Goal: Answer question/provide support: Share knowledge or assist other users

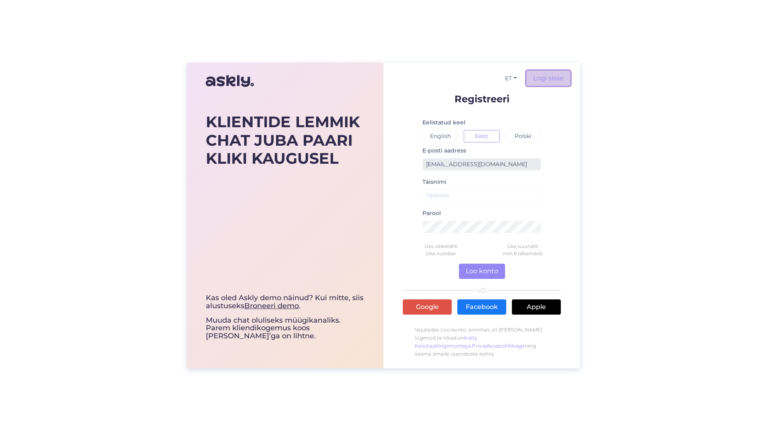
click at [546, 79] on link "Logi sisse" at bounding box center [548, 78] width 44 height 15
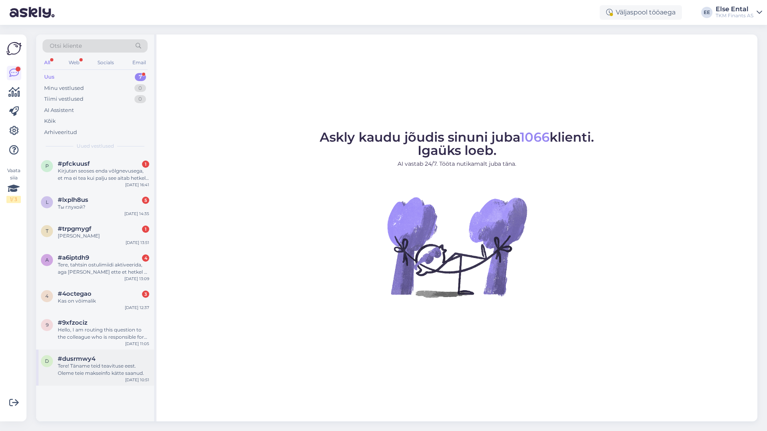
click at [96, 366] on div "Tere! Täname teid teavituse eest. Oleme teie makseinfo kätte saanud." at bounding box center [103, 369] width 91 height 14
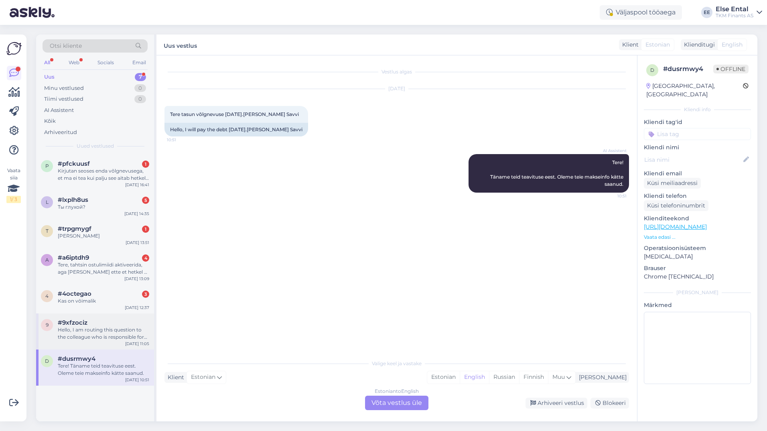
click at [89, 331] on div "Hello, I am routing this question to the colleague who is responsible for this …" at bounding box center [103, 333] width 91 height 14
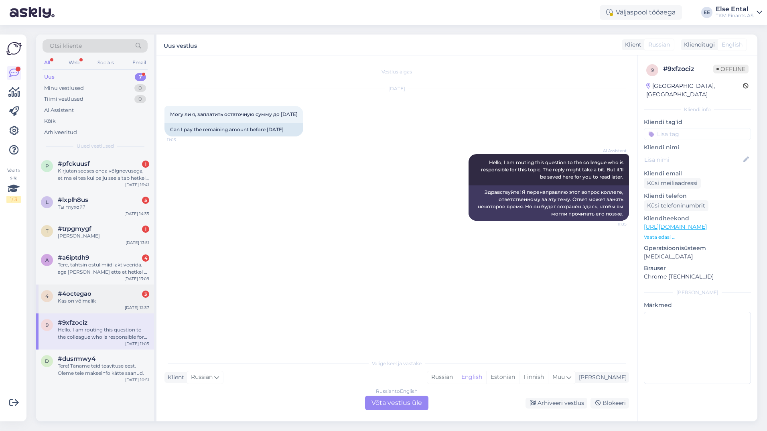
click at [84, 302] on div "Kas on võimalik" at bounding box center [103, 300] width 91 height 7
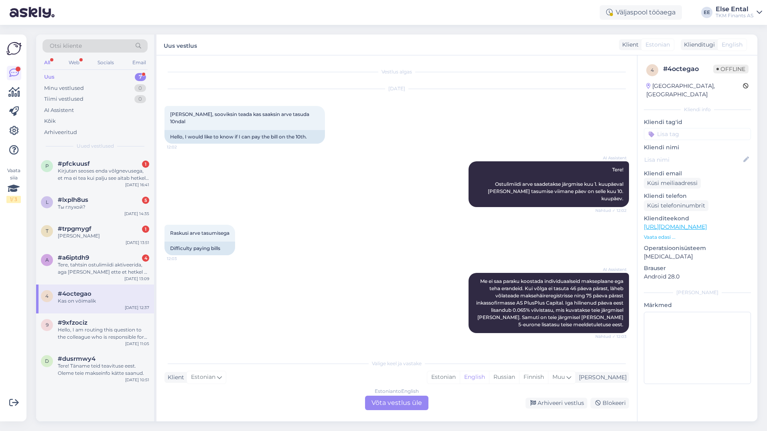
scroll to position [124, 0]
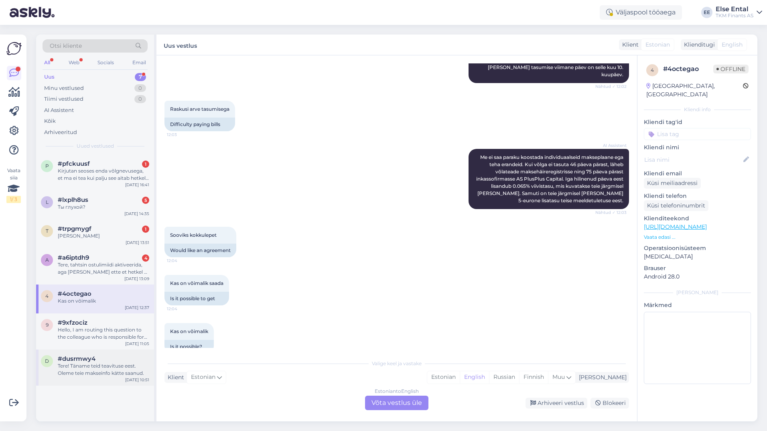
click at [104, 363] on div "Tere! Täname teid teavituse eest. Oleme teie makseinfo kätte saanud." at bounding box center [103, 369] width 91 height 14
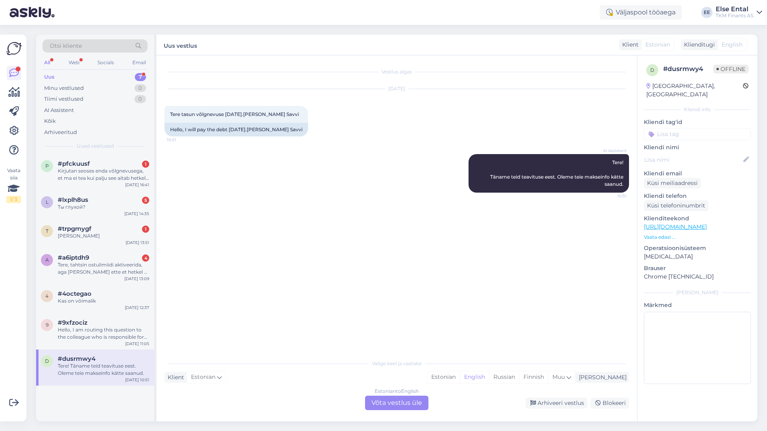
click at [378, 399] on div "Estonian to English Võta vestlus üle" at bounding box center [396, 403] width 63 height 14
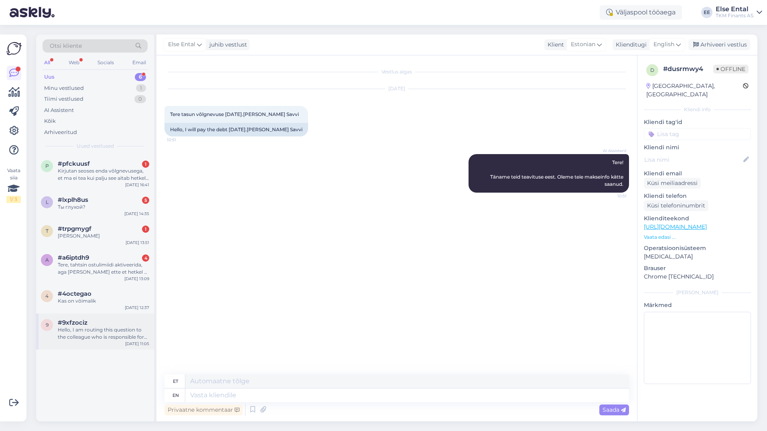
click at [95, 332] on div "Hello, I am routing this question to the colleague who is responsible for this …" at bounding box center [103, 333] width 91 height 14
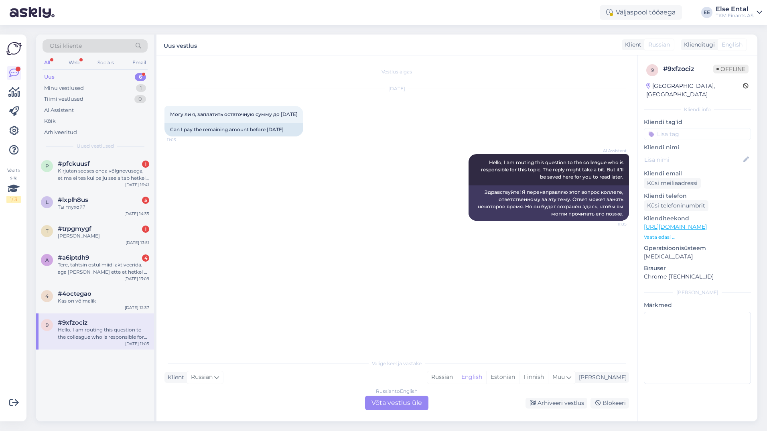
drag, startPoint x: 402, startPoint y: 405, endPoint x: 397, endPoint y: 403, distance: 5.2
click at [402, 404] on div "Russian to English Võta vestlus üle" at bounding box center [396, 403] width 63 height 14
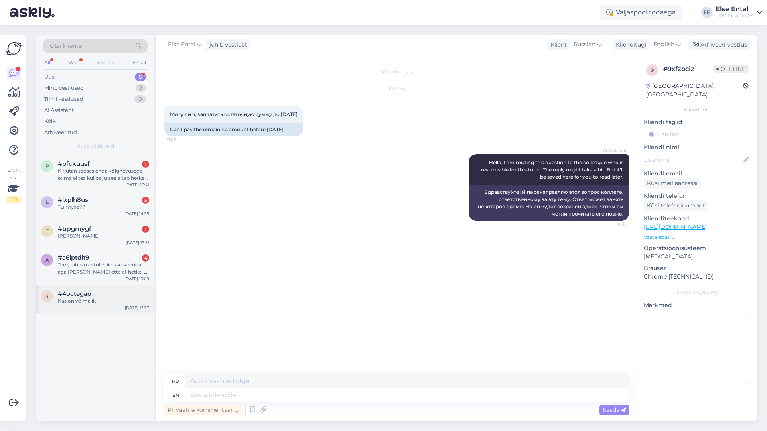
click at [103, 299] on div "Kas on võimalik" at bounding box center [103, 300] width 91 height 7
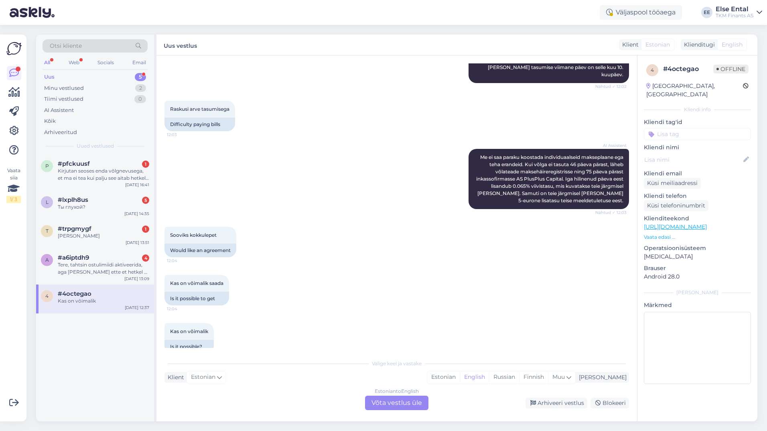
click at [393, 405] on div "Estonian to English Võta vestlus üle" at bounding box center [396, 403] width 63 height 14
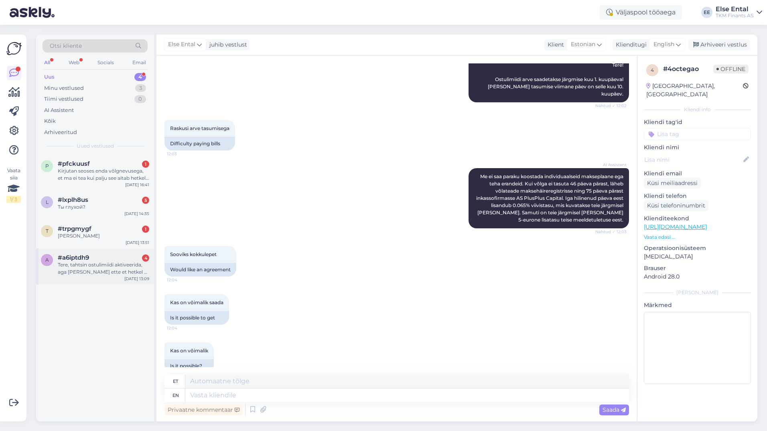
click at [118, 269] on div "Tere, tahtsin ostulimiidi aktiveerida, aga [PERSON_NAME] ette et hetkel ei saa.." at bounding box center [103, 268] width 91 height 14
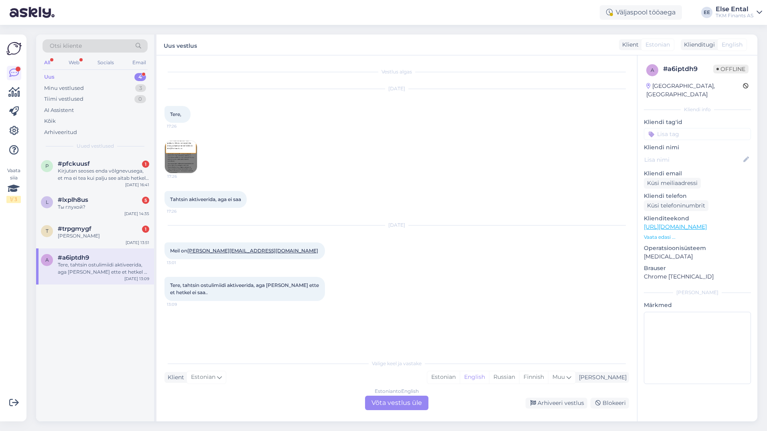
click at [381, 404] on div "Estonian to English Võta vestlus üle" at bounding box center [396, 403] width 63 height 14
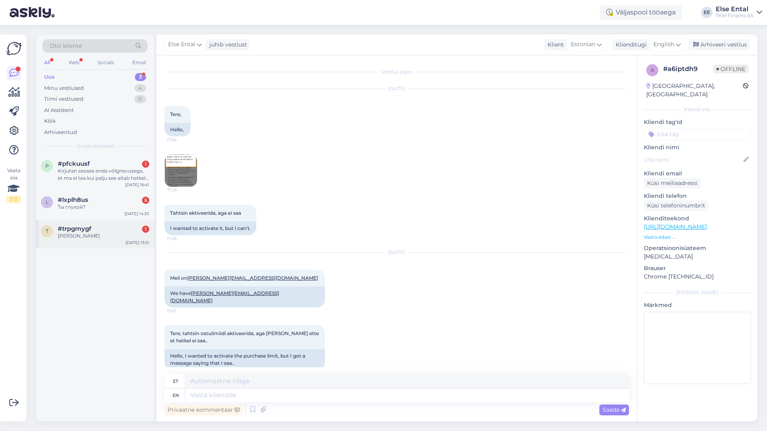
click at [81, 233] on div "[PERSON_NAME]" at bounding box center [103, 235] width 91 height 7
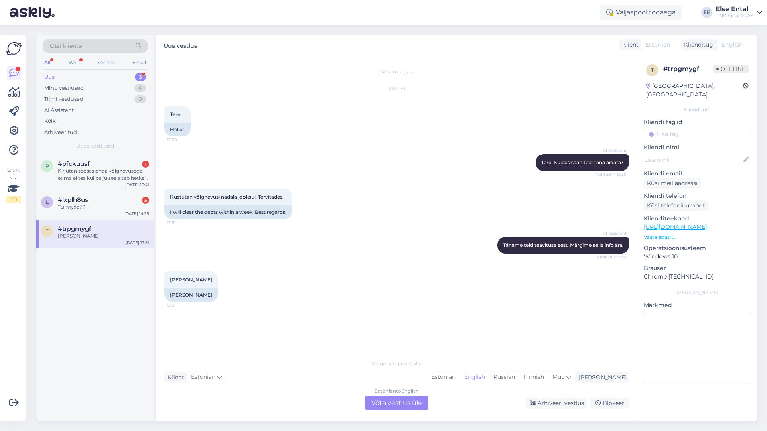
click at [388, 404] on div "Estonian to English Võta vestlus üle" at bounding box center [396, 403] width 63 height 14
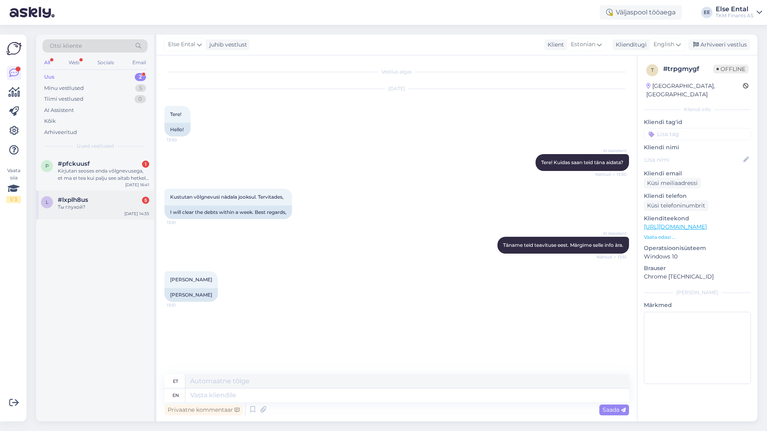
click at [86, 198] on span "#lxplh8us" at bounding box center [73, 199] width 30 height 7
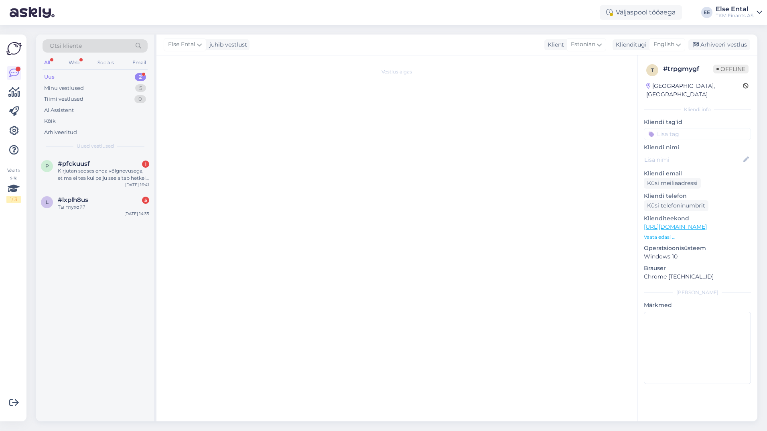
scroll to position [302, 0]
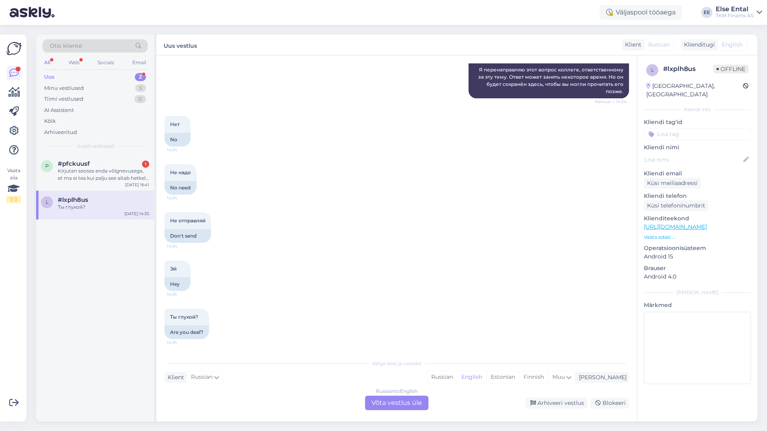
click at [380, 406] on div "Russian to English Võta vestlus üle" at bounding box center [396, 403] width 63 height 14
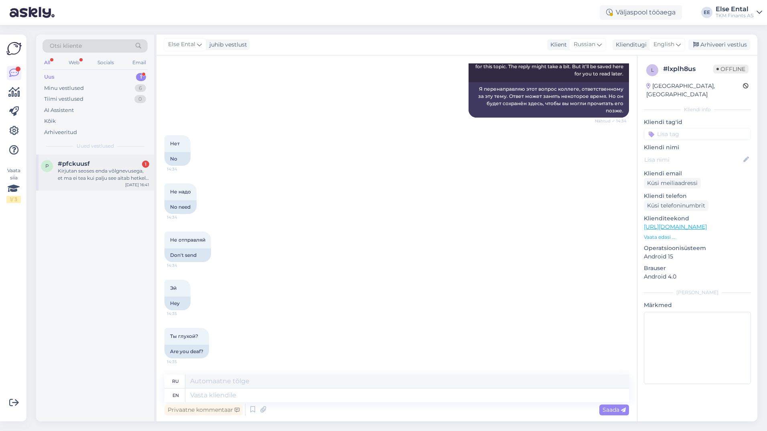
click at [59, 169] on div "Kirjutan seoses enda võlgnevusega, et ma ei tea kui palju see aitab hetkel aga …" at bounding box center [103, 174] width 91 height 14
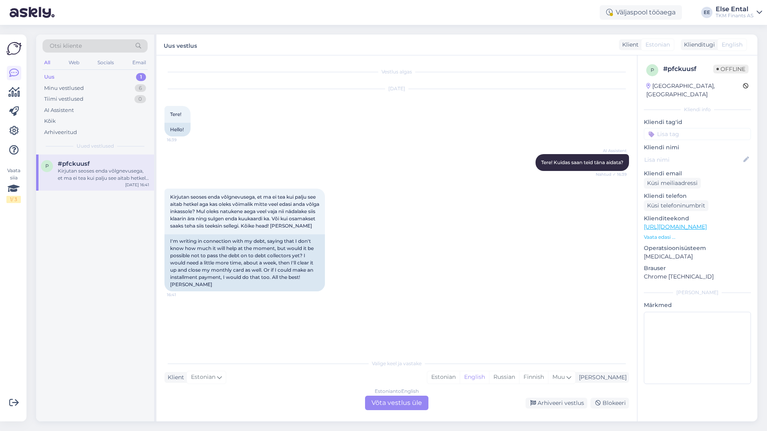
click at [391, 401] on div "Estonian to English Võta vestlus üle" at bounding box center [396, 403] width 63 height 14
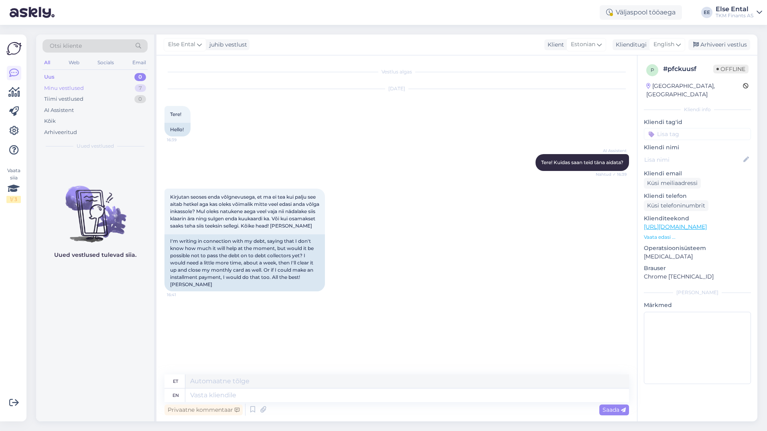
click at [81, 86] on div "Minu vestlused" at bounding box center [64, 88] width 40 height 8
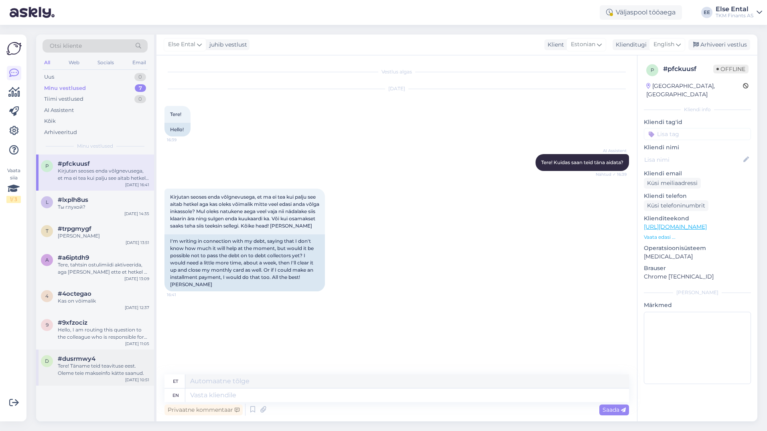
click at [92, 371] on div "Tere! Täname teid teavituse eest. Oleme teie makseinfo kätte saanud." at bounding box center [103, 369] width 91 height 14
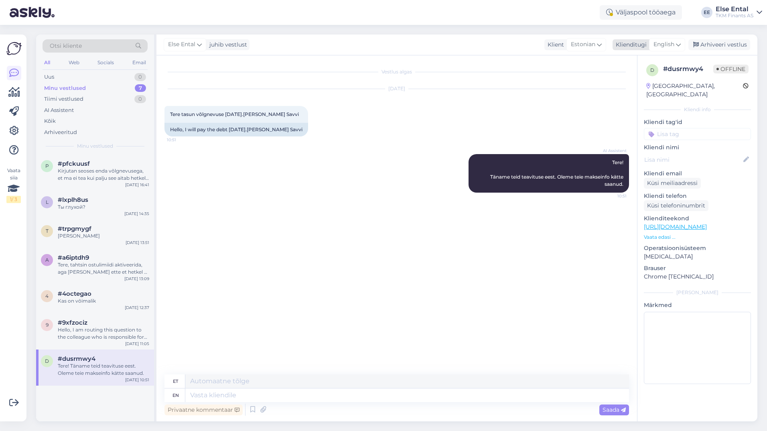
click at [661, 41] on span "English" at bounding box center [664, 44] width 21 height 9
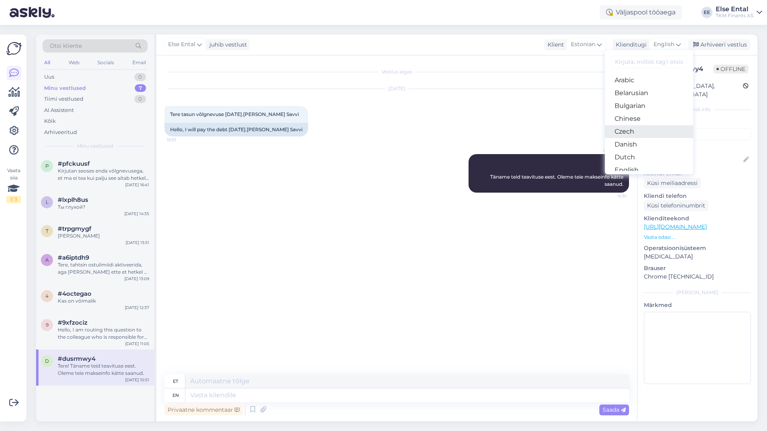
scroll to position [40, 0]
click at [637, 144] on link "Estonian" at bounding box center [649, 142] width 88 height 13
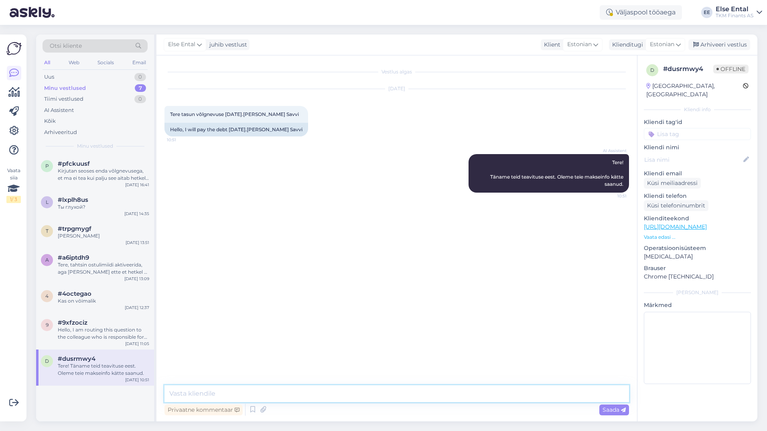
click at [267, 395] on textarea at bounding box center [397, 393] width 465 height 17
paste textarea "Lore Ipsumd Sita conse adip. Elit se doeiusmo tempor inci ut labor etdol magnaa…"
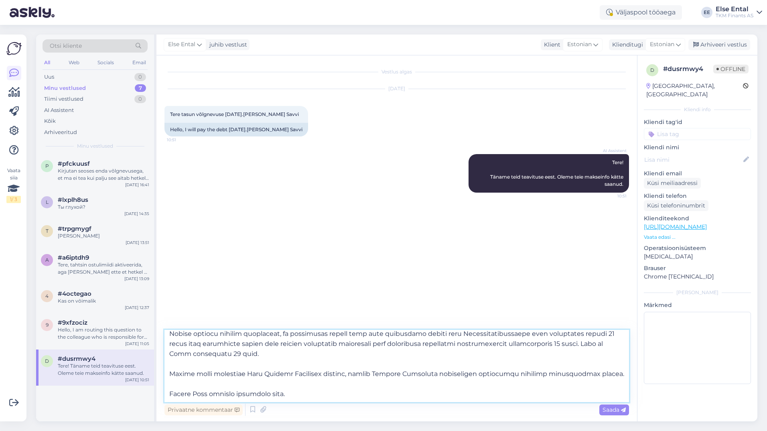
scroll to position [125, 0]
drag, startPoint x: 253, startPoint y: 345, endPoint x: 249, endPoint y: 343, distance: 4.7
click at [249, 343] on textarea at bounding box center [397, 366] width 465 height 72
click at [208, 354] on textarea at bounding box center [397, 366] width 465 height 72
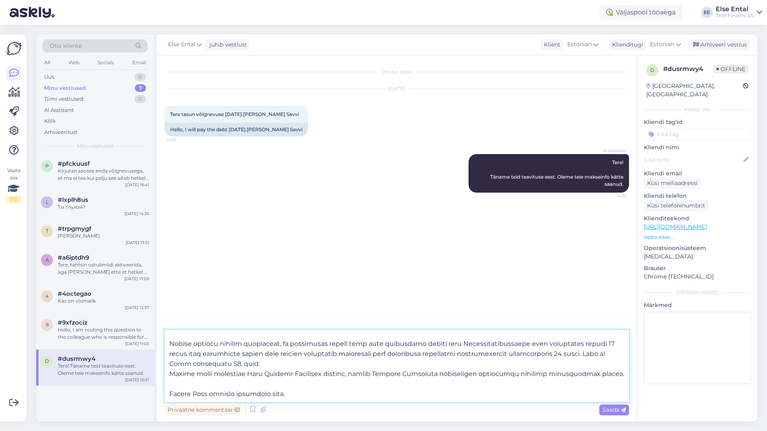
scroll to position [115, 0]
click at [215, 383] on textarea at bounding box center [397, 366] width 465 height 72
click at [178, 377] on textarea at bounding box center [397, 366] width 465 height 72
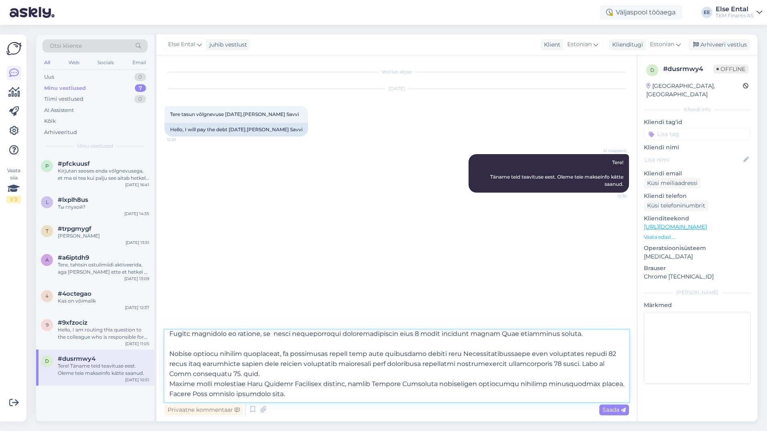
scroll to position [65, 0]
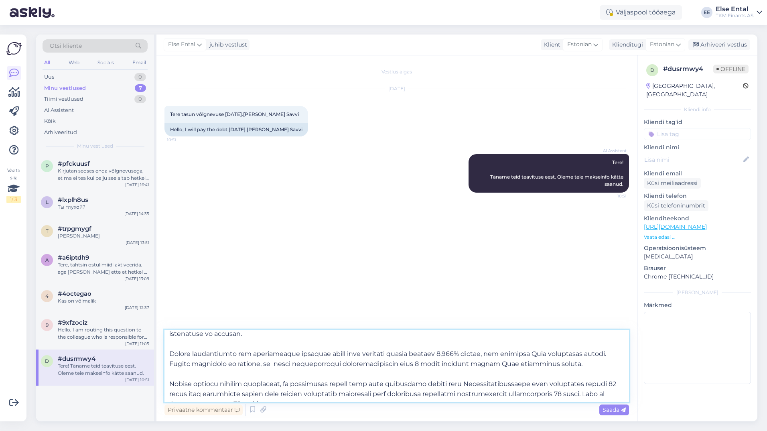
click at [174, 376] on textarea at bounding box center [397, 366] width 465 height 72
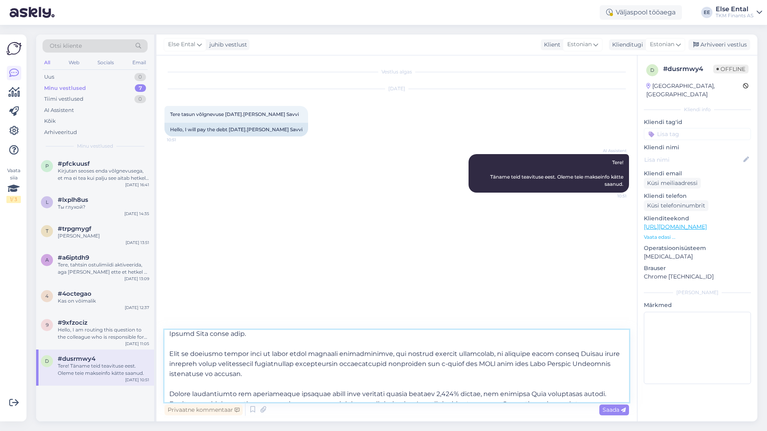
scroll to position [0, 0]
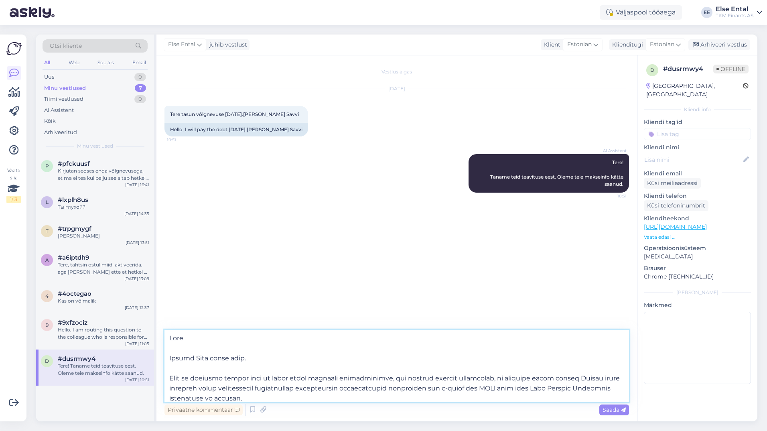
click at [170, 371] on textarea at bounding box center [397, 366] width 465 height 72
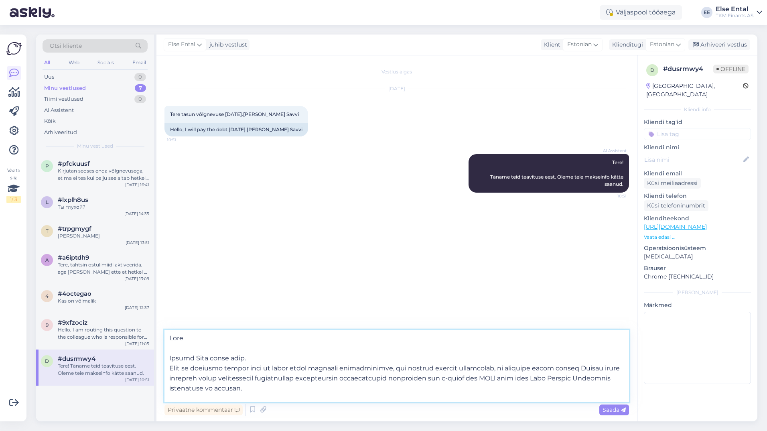
click at [173, 347] on textarea at bounding box center [397, 366] width 465 height 72
click at [172, 351] on textarea at bounding box center [397, 366] width 465 height 72
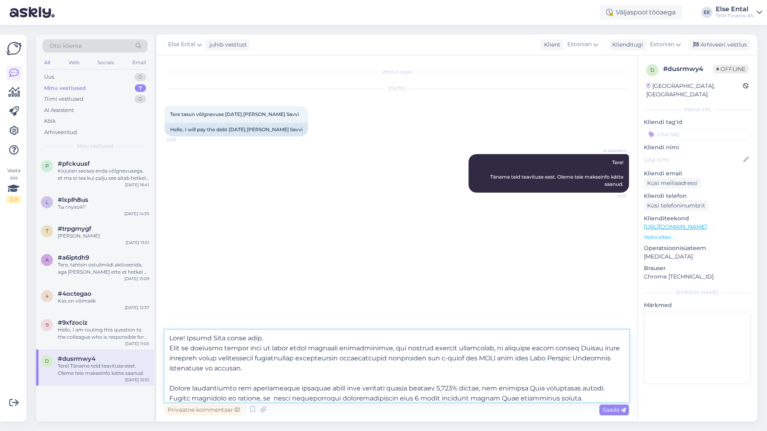
click at [235, 339] on textarea at bounding box center [397, 366] width 465 height 72
click at [253, 374] on textarea at bounding box center [397, 366] width 465 height 72
drag, startPoint x: 282, startPoint y: 338, endPoint x: 187, endPoint y: 341, distance: 94.7
click at [187, 341] on textarea at bounding box center [397, 366] width 465 height 72
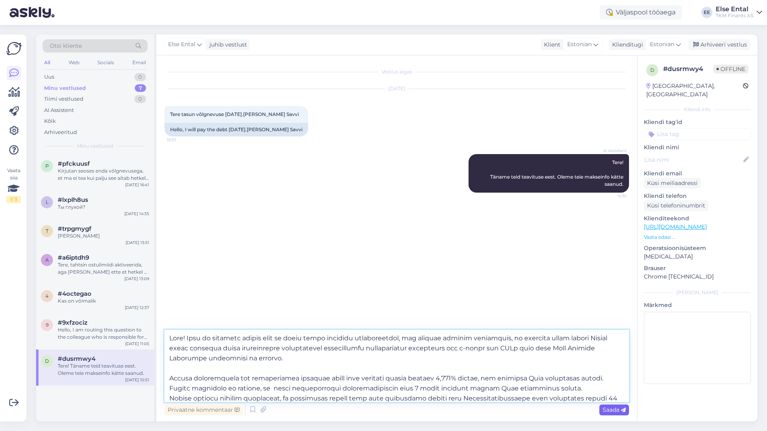
type textarea "Lore! Ipsu do sitametc adipis elit se doeiu tempo incididu utlaboreetdol, mag a…"
click at [607, 407] on span "Saada" at bounding box center [614, 409] width 23 height 7
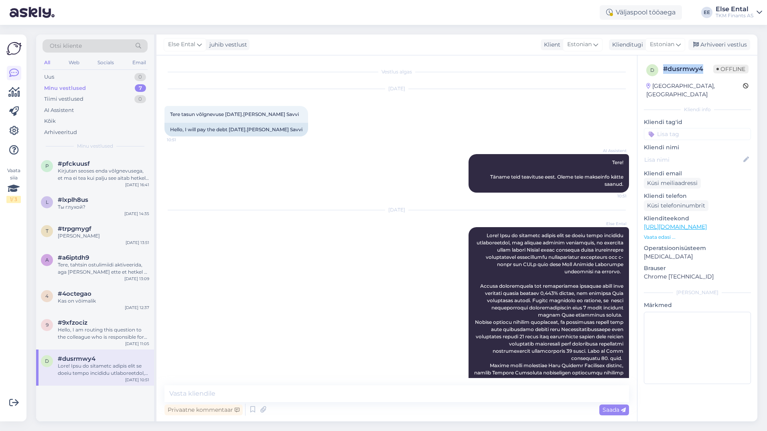
drag, startPoint x: 663, startPoint y: 70, endPoint x: 702, endPoint y: 70, distance: 38.9
click at [702, 70] on div "d # dusrmwy4 Offline" at bounding box center [697, 70] width 102 height 12
copy div "# dusrmwy4"
click at [709, 43] on div "Arhiveeri vestlus" at bounding box center [719, 44] width 62 height 11
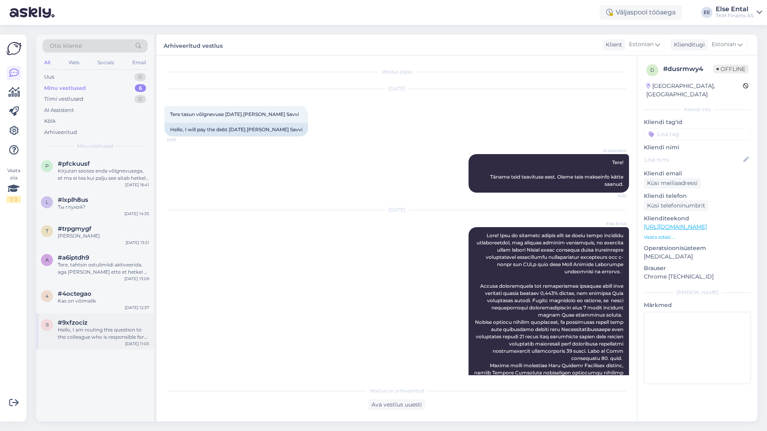
click at [93, 328] on div "Hello, I am routing this question to the colleague who is responsible for this …" at bounding box center [103, 333] width 91 height 14
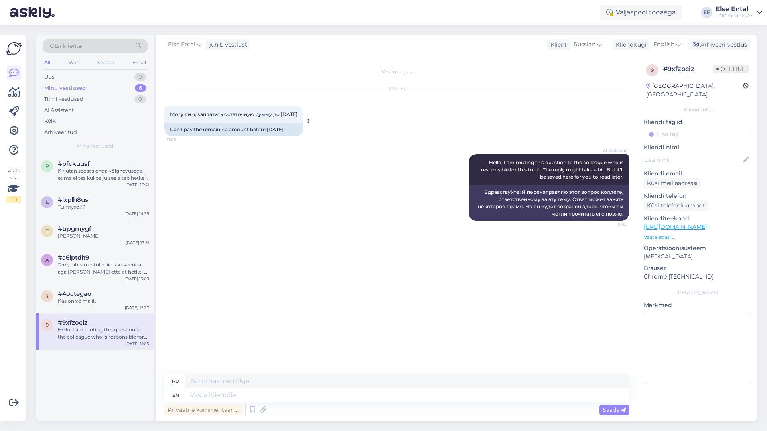
drag, startPoint x: 299, startPoint y: 129, endPoint x: 168, endPoint y: 132, distance: 131.6
click at [168, 132] on div "Can I pay the remaining amount before [DATE]" at bounding box center [234, 130] width 139 height 14
click at [669, 44] on span "English" at bounding box center [664, 44] width 21 height 9
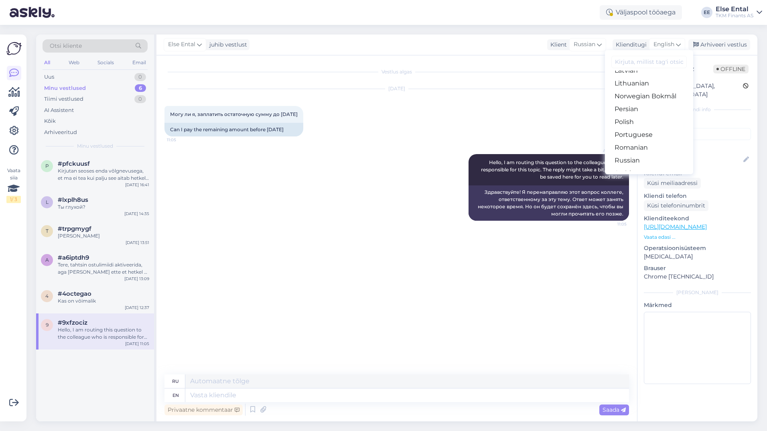
scroll to position [281, 0]
click at [639, 124] on link "Russian" at bounding box center [649, 120] width 88 height 13
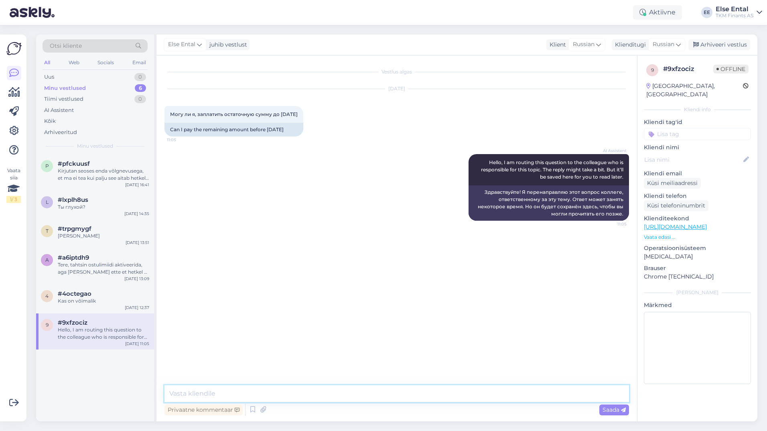
click at [238, 395] on textarea at bounding box center [397, 393] width 465 height 17
click at [232, 389] on textarea at bounding box center [397, 393] width 465 height 17
click at [230, 390] on textarea at bounding box center [397, 393] width 465 height 17
paste textarea "Lore ip dolorsit ametco adip el seddo eiusm temporin utlaboreetdol, mag aliquae…"
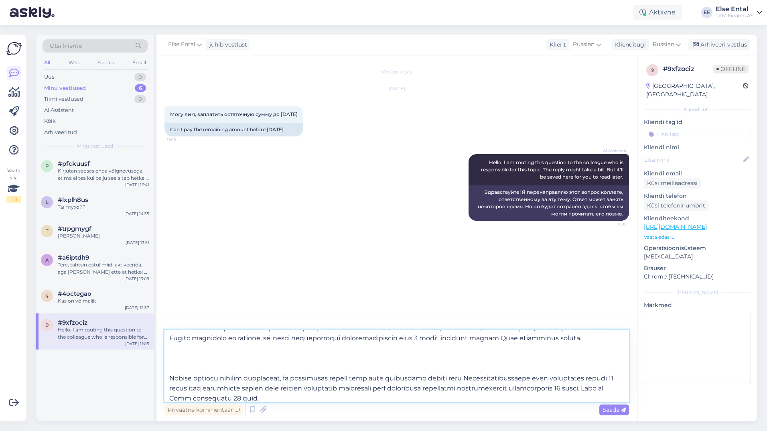
scroll to position [110, 0]
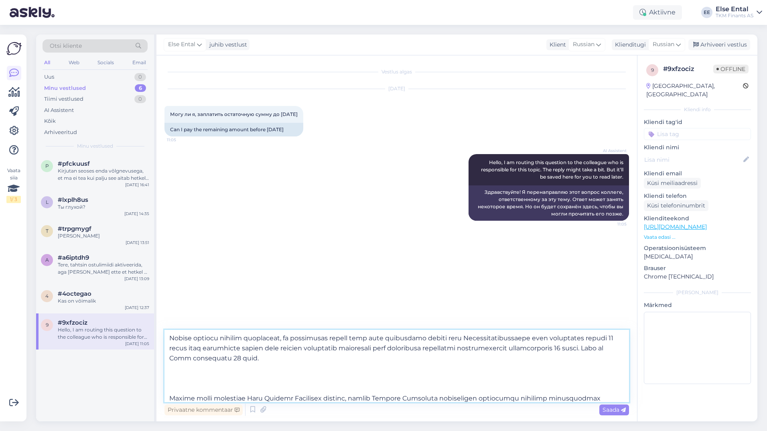
drag, startPoint x: 305, startPoint y: 368, endPoint x: 169, endPoint y: 360, distance: 136.6
click at [169, 360] on textarea at bounding box center [397, 366] width 465 height 72
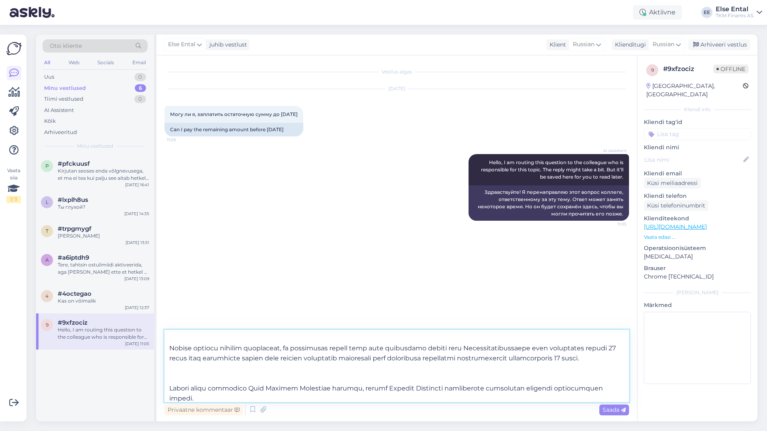
scroll to position [0, 0]
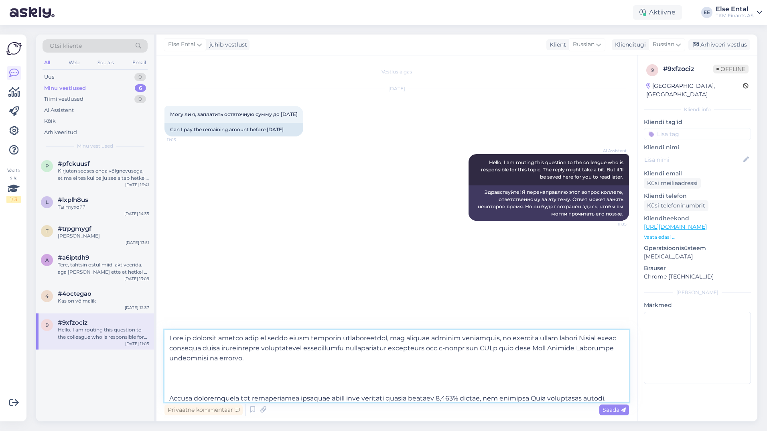
click at [203, 384] on textarea at bounding box center [397, 366] width 465 height 72
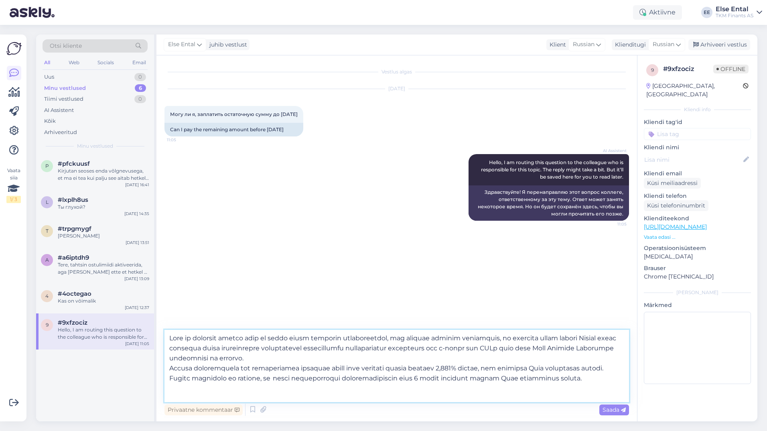
scroll to position [80, 0]
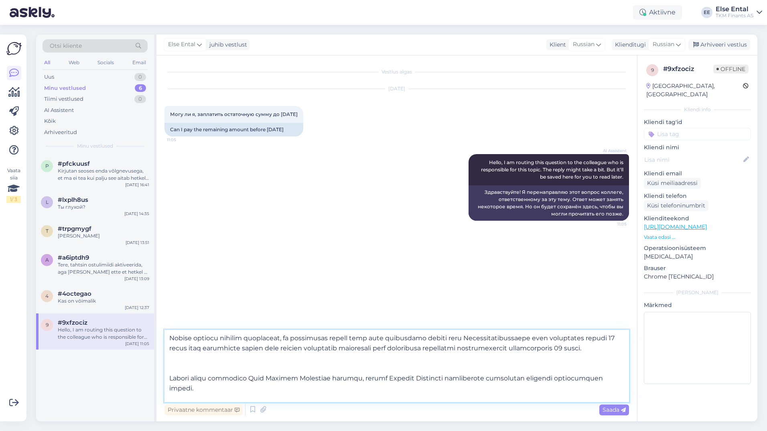
click at [199, 372] on textarea at bounding box center [397, 366] width 465 height 72
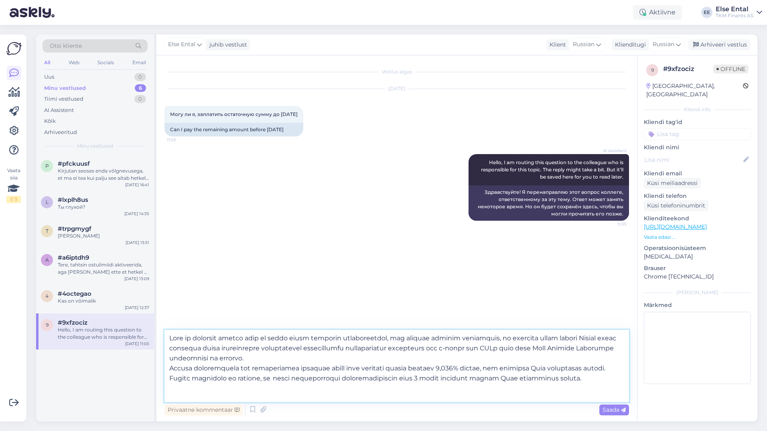
scroll to position [40, 0]
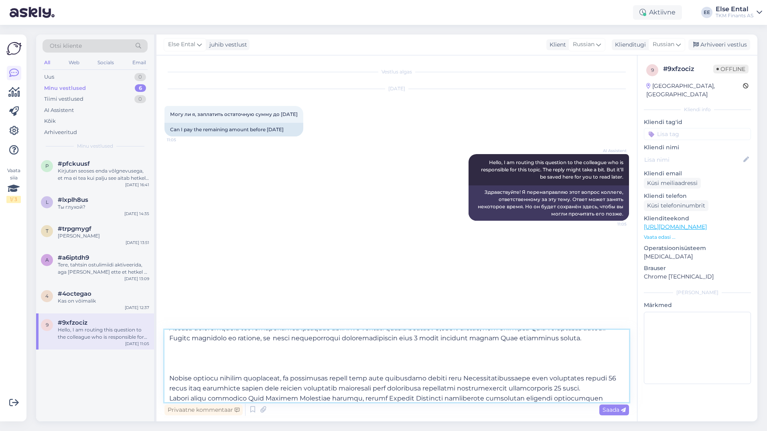
click at [178, 371] on textarea at bounding box center [397, 366] width 465 height 72
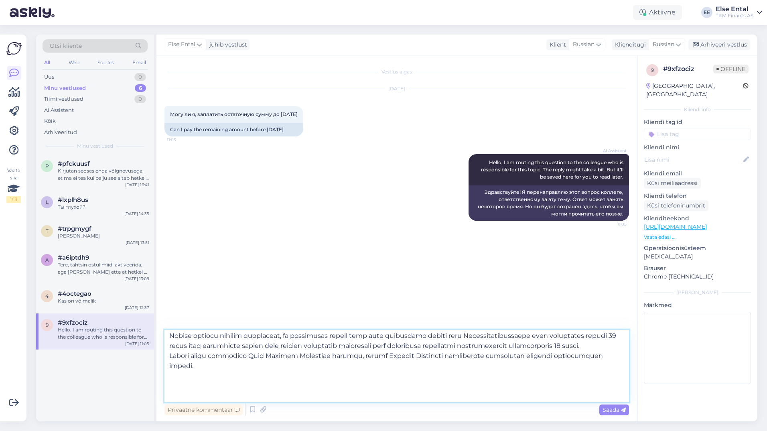
scroll to position [65, 0]
click at [224, 380] on textarea at bounding box center [397, 366] width 465 height 72
drag, startPoint x: 337, startPoint y: 397, endPoint x: 145, endPoint y: 370, distance: 193.7
click at [145, 370] on div "Otsi kliente All Web Socials Email Uus 0 Minu vestlused 6 Tiimi vestlused 0 AI …" at bounding box center [396, 228] width 721 height 387
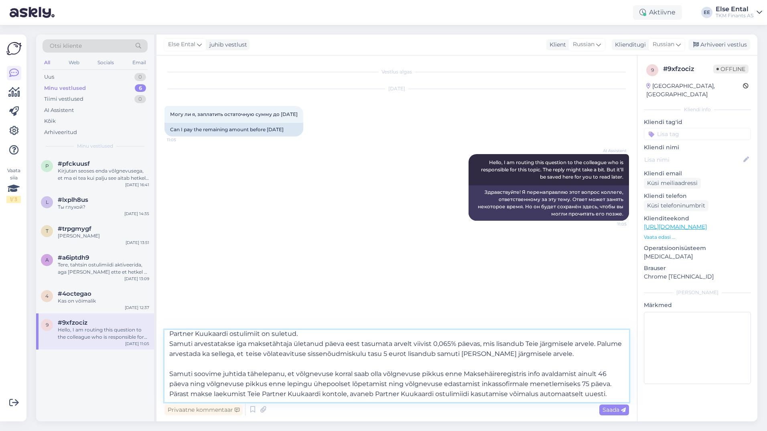
scroll to position [0, 0]
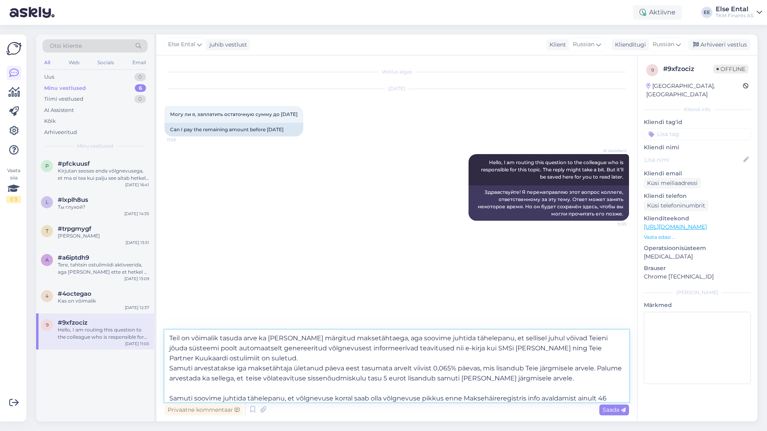
drag, startPoint x: 201, startPoint y: 390, endPoint x: 159, endPoint y: 321, distance: 80.4
click at [159, 321] on div "Vestlus algas [DATE] Могу ли я, заплатить остаточную сумму до [DATE] 11:05 Can …" at bounding box center [396, 238] width 481 height 366
type textarea "Teil on võimalik tasuda arve ka [PERSON_NAME] märgitud maksetähtaega, aga soovi…"
click at [666, 49] on span "Russian" at bounding box center [664, 44] width 22 height 9
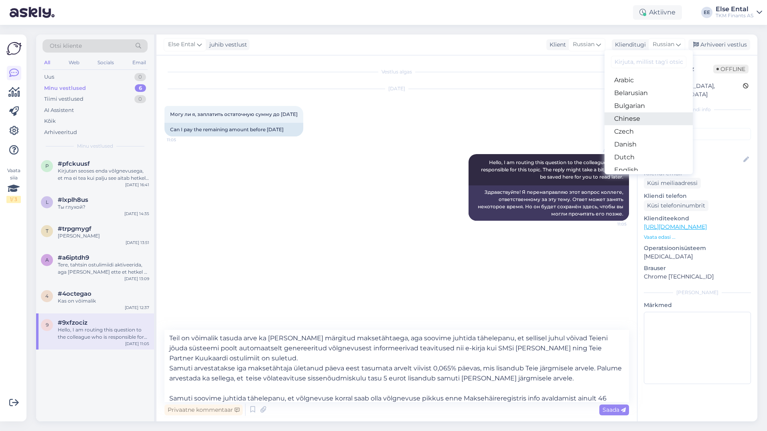
scroll to position [40, 0]
click at [635, 140] on link "Estonian" at bounding box center [649, 142] width 88 height 13
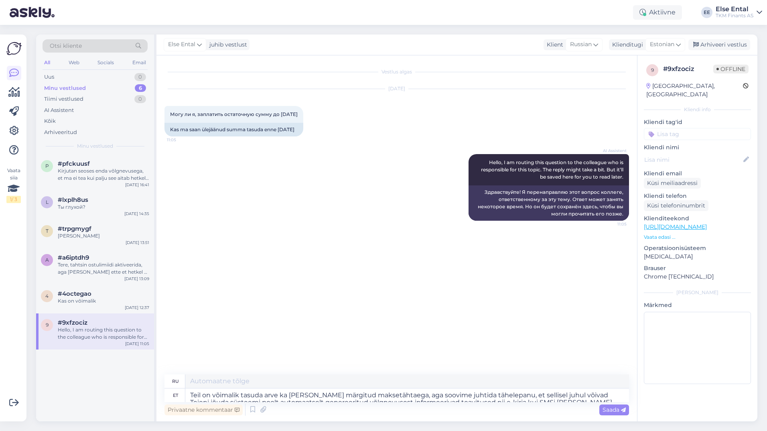
type textarea "Lo ipsum dolors ametcons adip elits doeiusmod tempo incidi, utlaboreet d magna,…"
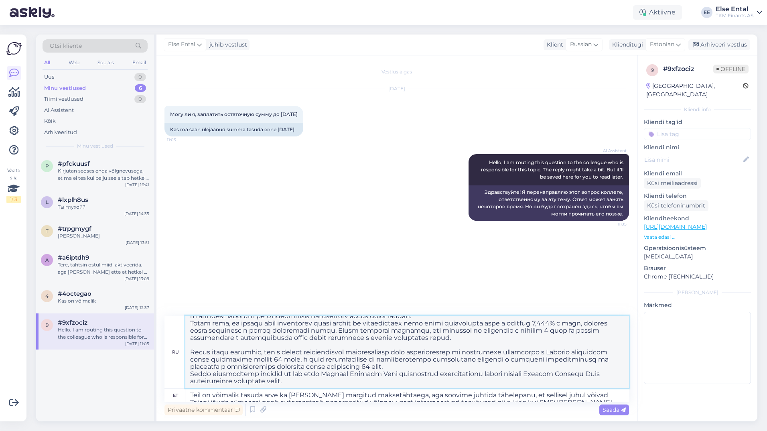
scroll to position [0, 0]
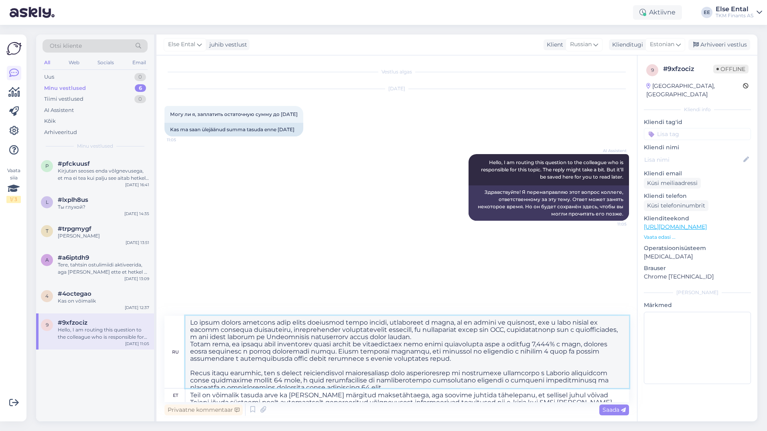
drag, startPoint x: 332, startPoint y: 381, endPoint x: 184, endPoint y: 309, distance: 164.0
click at [184, 309] on div "Vestlus algas [DATE] Могу ли я, заплатить остаточную сумму до [DATE] 11:05 Kas …" at bounding box center [396, 238] width 481 height 366
click at [572, 361] on textarea at bounding box center [407, 352] width 444 height 72
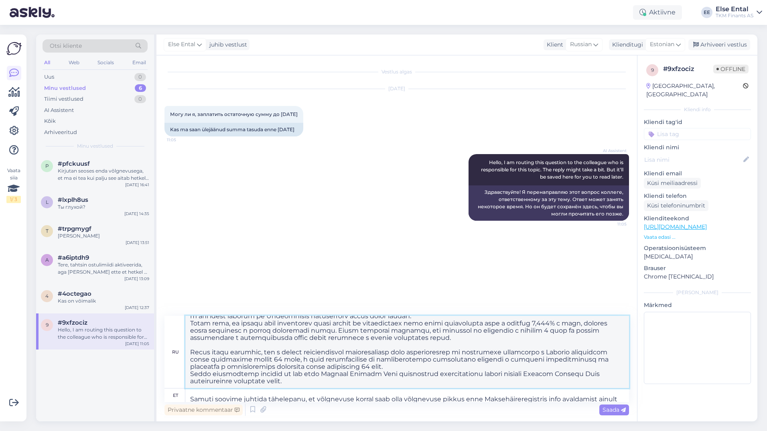
scroll to position [79, 0]
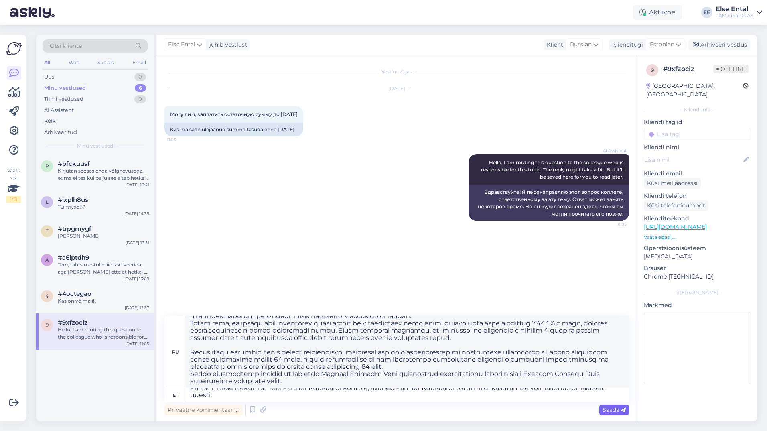
click at [604, 408] on span "Saada" at bounding box center [614, 409] width 23 height 7
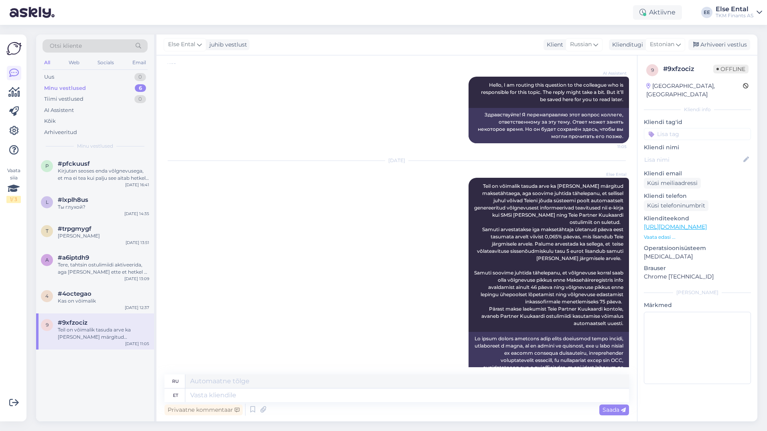
scroll to position [0, 0]
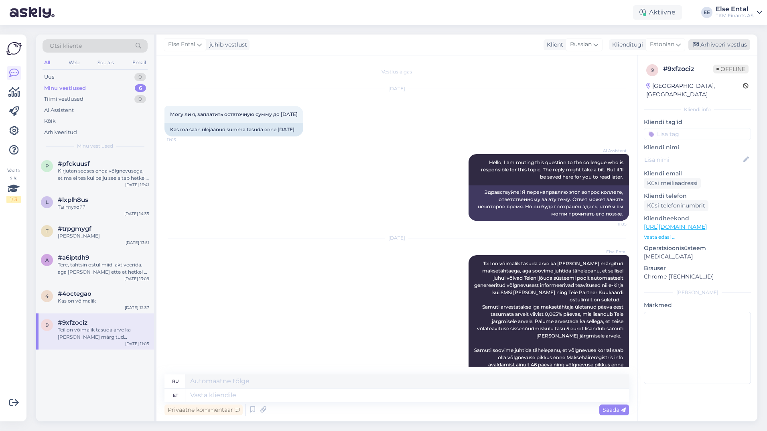
click at [719, 47] on div "Arhiveeri vestlus" at bounding box center [719, 44] width 62 height 11
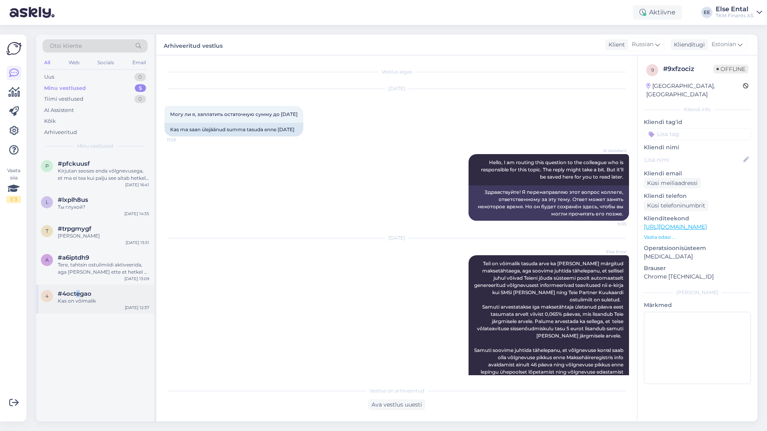
click at [79, 290] on span "#4octegao" at bounding box center [75, 293] width 34 height 7
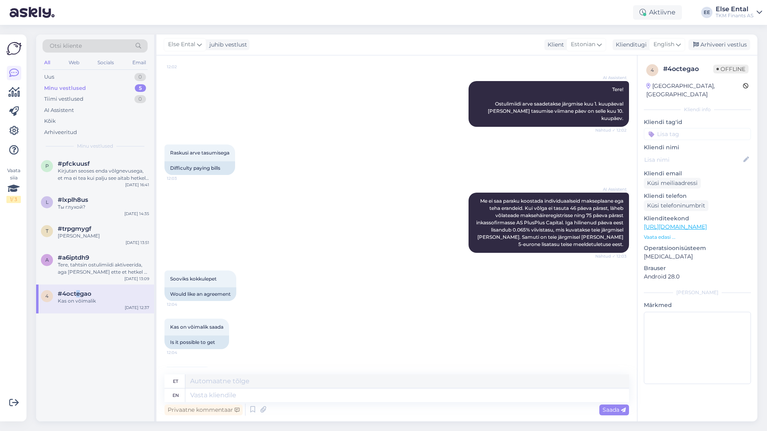
scroll to position [105, 0]
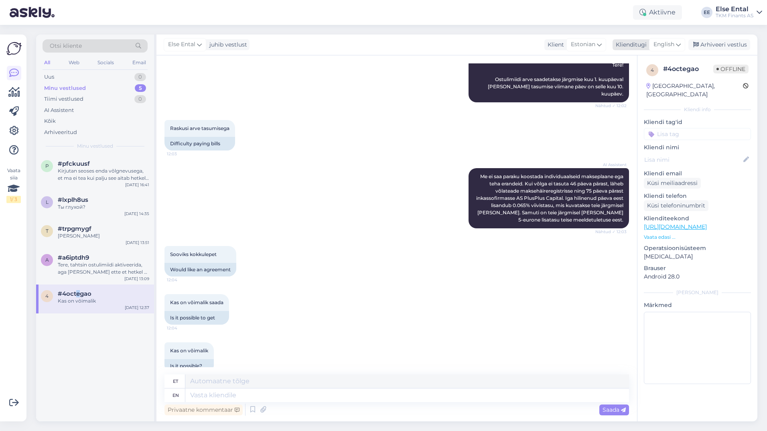
click at [665, 44] on span "English" at bounding box center [664, 44] width 21 height 9
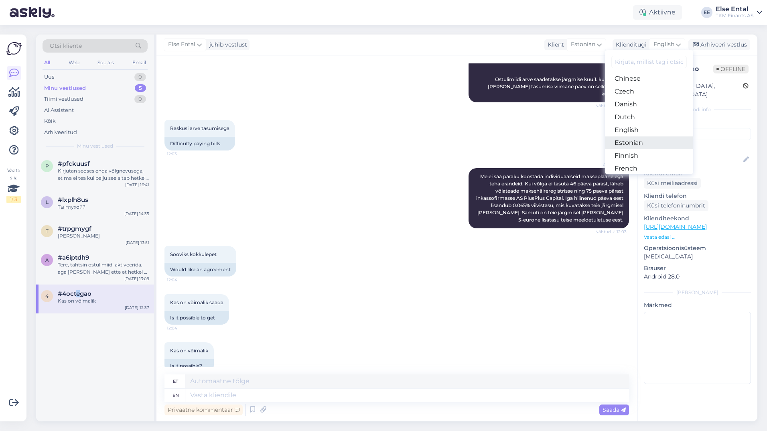
click at [648, 142] on link "Estonian" at bounding box center [649, 142] width 88 height 13
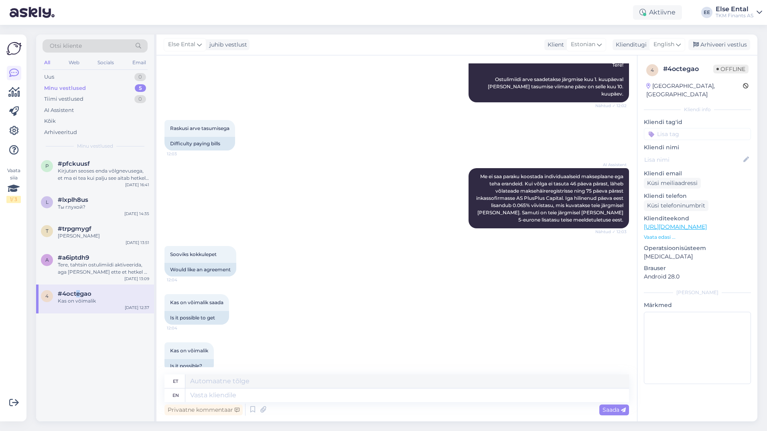
scroll to position [94, 0]
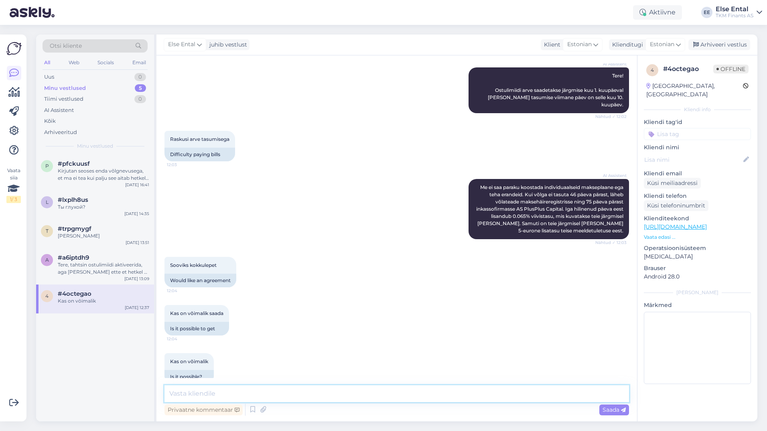
click at [255, 395] on textarea at bounding box center [397, 393] width 465 height 17
type textarea "Tere! Palun saatke [PERSON_NAME] tuvastamiseks Teie viitenumber."
click at [616, 410] on span "Saada" at bounding box center [614, 409] width 23 height 7
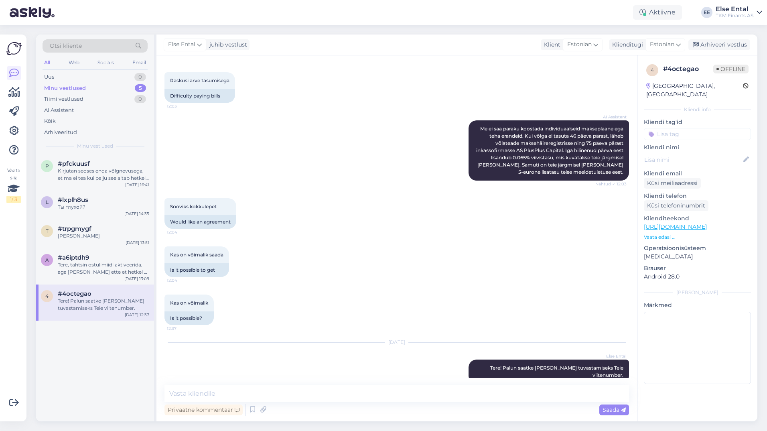
scroll to position [0, 0]
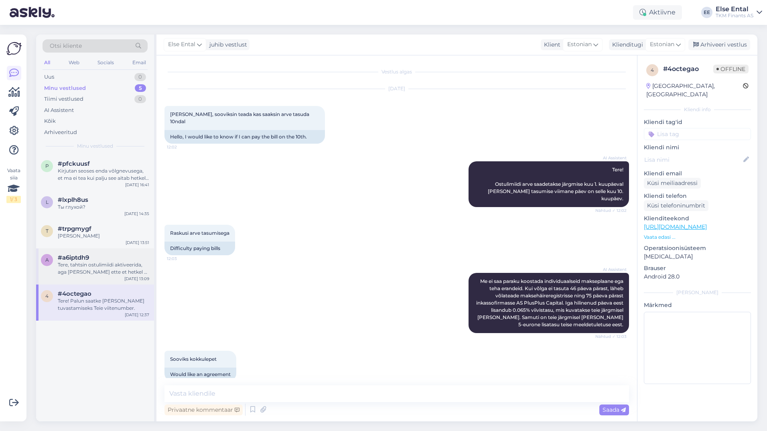
click at [83, 264] on div "Tere, tahtsin ostulimiidi aktiveerida, aga [PERSON_NAME] ette et hetkel ei saa.." at bounding box center [103, 268] width 91 height 14
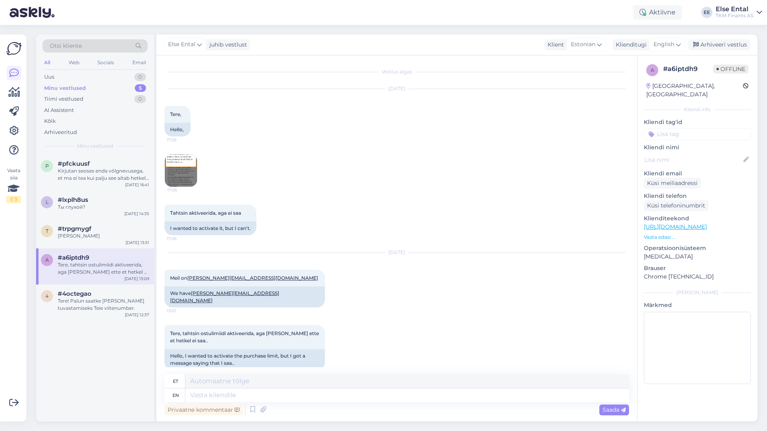
click at [190, 166] on img at bounding box center [181, 170] width 32 height 32
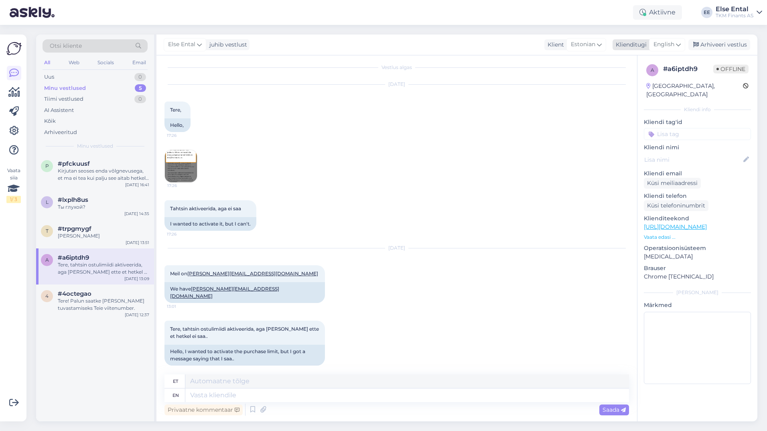
click at [666, 45] on span "English" at bounding box center [664, 44] width 21 height 9
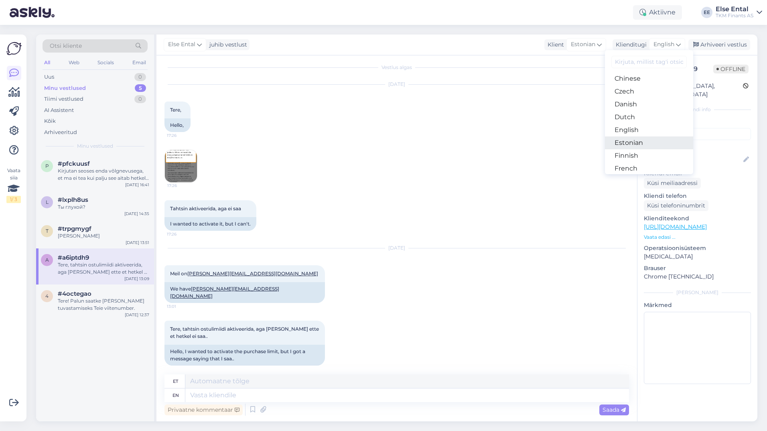
click at [640, 141] on link "Estonian" at bounding box center [649, 142] width 88 height 13
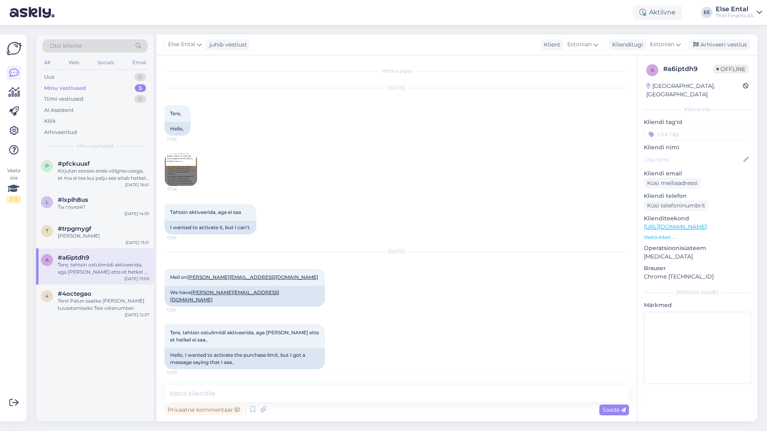
scroll to position [0, 0]
click at [181, 177] on img at bounding box center [181, 170] width 32 height 32
click at [185, 161] on img at bounding box center [181, 170] width 32 height 32
click at [258, 392] on textarea at bounding box center [397, 393] width 465 height 17
paste textarea "Täname Teid kirja eest. Ostulimiidist keeldumise põhjuseks võib olla, et Teie k…"
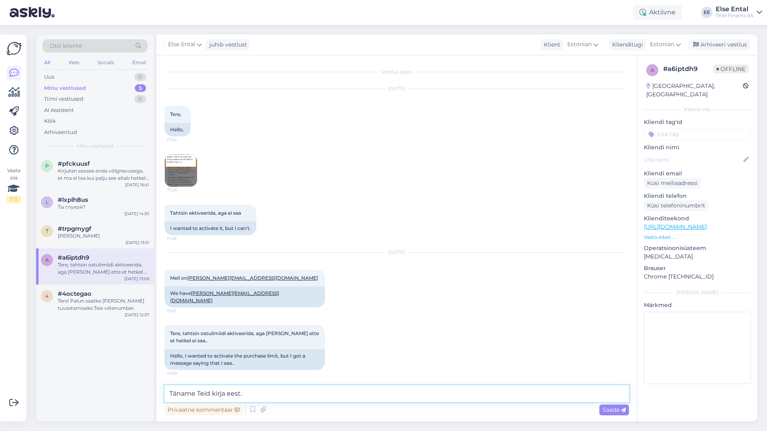
scroll to position [100, 0]
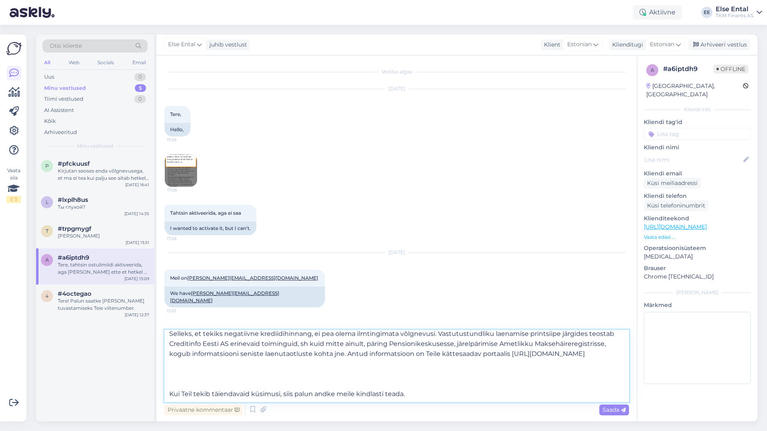
click at [242, 383] on textarea "Täname Teid kirja eest. Ostulimiidist keeldumise põhjuseks võib olla, et Teie k…" at bounding box center [397, 366] width 465 height 72
click at [171, 391] on textarea "Täname Teid kirja eest. Ostulimiidist keeldumise põhjuseks võib olla, et Teie k…" at bounding box center [397, 366] width 465 height 72
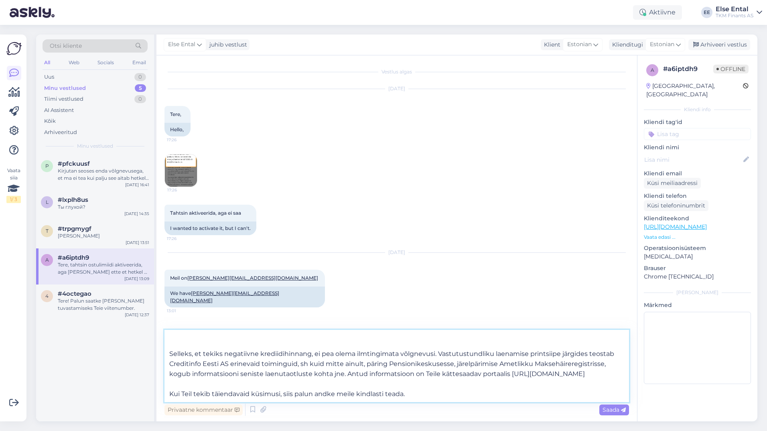
scroll to position [0, 0]
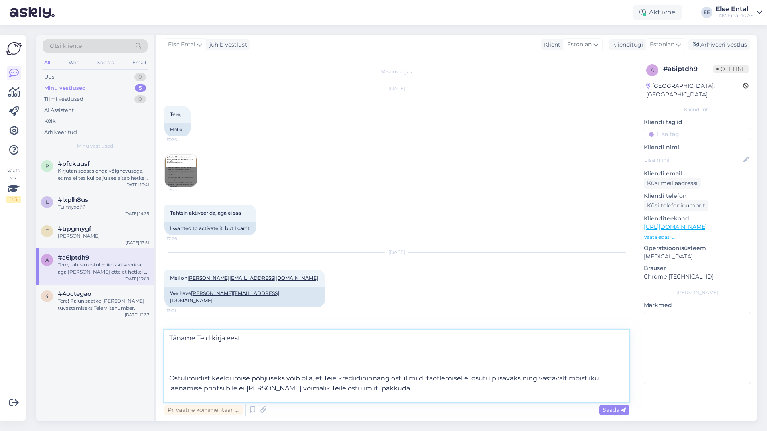
click at [217, 337] on textarea "Täname Teid kirja eest. Ostulimiidist keeldumise põhjuseks võib olla, et Teie k…" at bounding box center [397, 366] width 465 height 72
click at [171, 335] on textarea "Täname Teid pöördumise eest. Ostulimiidist keeldumise põhjuseks võib olla, et T…" at bounding box center [397, 366] width 465 height 72
click at [183, 369] on textarea "Tere! Täname Teid pöördumise eest. Ostulimiidist keeldumise põhjuseks võib olla…" at bounding box center [397, 366] width 465 height 72
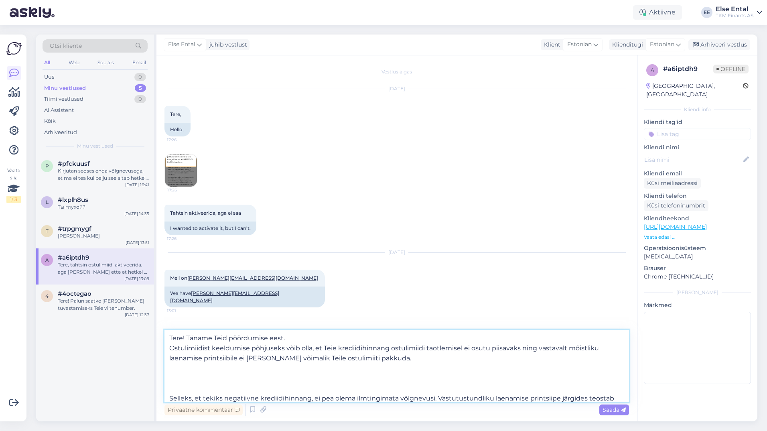
click at [187, 379] on textarea "Tere! Täname Teid pöördumise eest. Ostulimiidist keeldumise põhjuseks võib olla…" at bounding box center [397, 366] width 465 height 72
type textarea "Tere! Täname Teid pöördumise eest. Ostulimiidist keeldumise põhjuseks võib olla…"
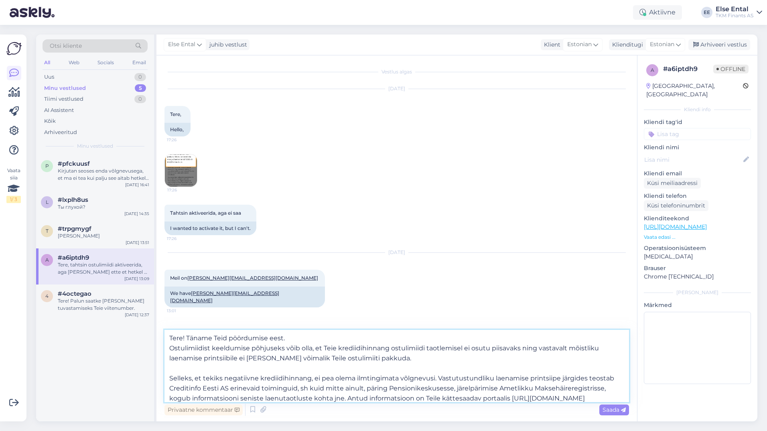
scroll to position [35, 0]
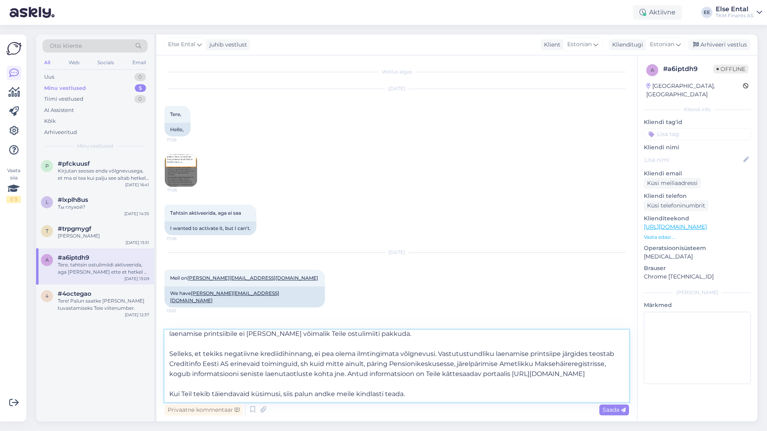
click at [449, 400] on textarea "Tere! Täname Teid pöördumise eest. Ostulimiidist keeldumise põhjuseks võib olla…" at bounding box center [397, 366] width 465 height 72
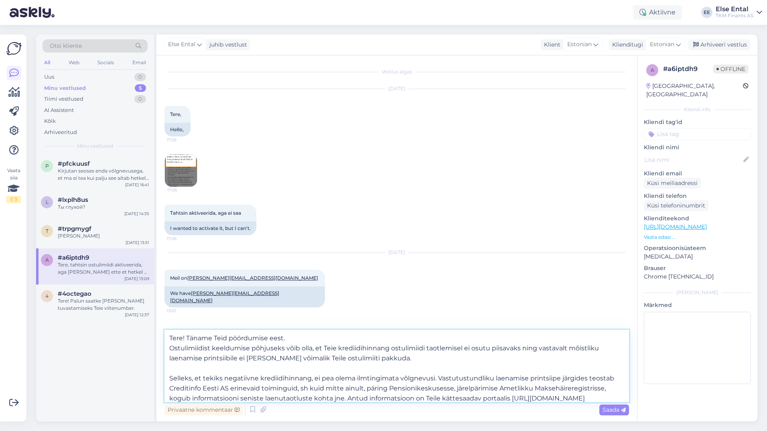
click at [293, 337] on textarea "Tere! Täname Teid pöördumise eest. Ostulimiidist keeldumise põhjuseks võib olla…" at bounding box center [397, 366] width 465 height 72
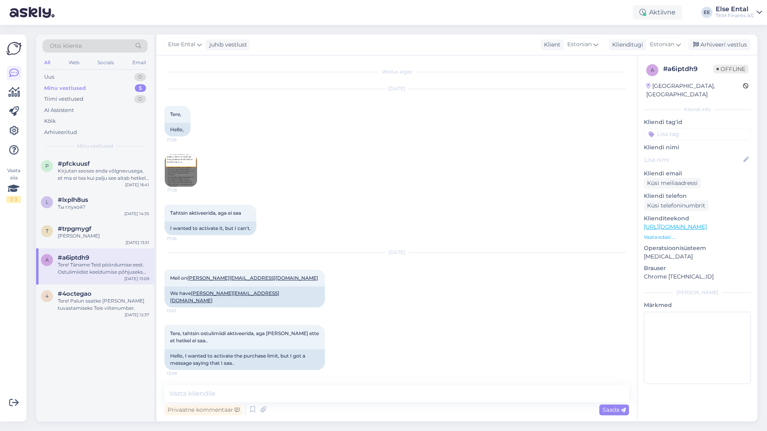
click at [682, 71] on div "# a6iptdh9" at bounding box center [688, 69] width 50 height 10
drag, startPoint x: 682, startPoint y: 71, endPoint x: 678, endPoint y: 67, distance: 5.1
click at [678, 67] on div "# a6iptdh9" at bounding box center [688, 69] width 50 height 10
drag, startPoint x: 698, startPoint y: 67, endPoint x: 663, endPoint y: 70, distance: 35.0
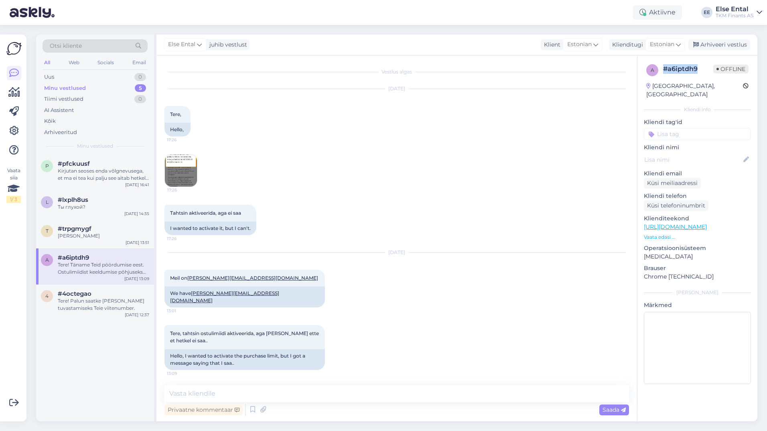
click at [663, 70] on div "# a6iptdh9" at bounding box center [688, 69] width 50 height 10
click at [344, 205] on div "Tahtsin aktiveerida, aga ei saa 17:26 I wanted to activate it, but I can't." at bounding box center [397, 220] width 465 height 48
drag, startPoint x: 698, startPoint y: 67, endPoint x: 660, endPoint y: 68, distance: 38.1
click at [660, 68] on div "a # a6iptdh9 Offline" at bounding box center [697, 70] width 102 height 12
click at [699, 69] on div "# a6iptdh9" at bounding box center [688, 69] width 50 height 10
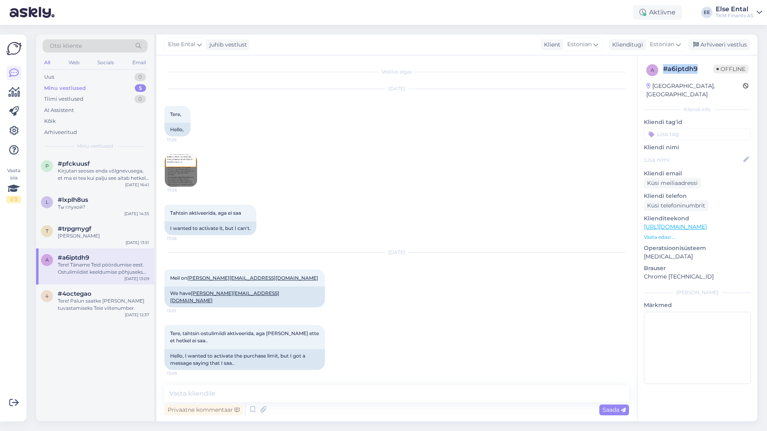
copy div "# a6iptdh9"
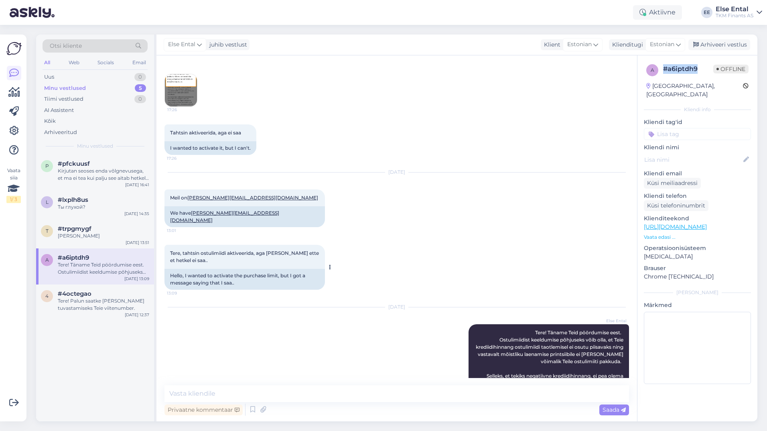
scroll to position [160, 0]
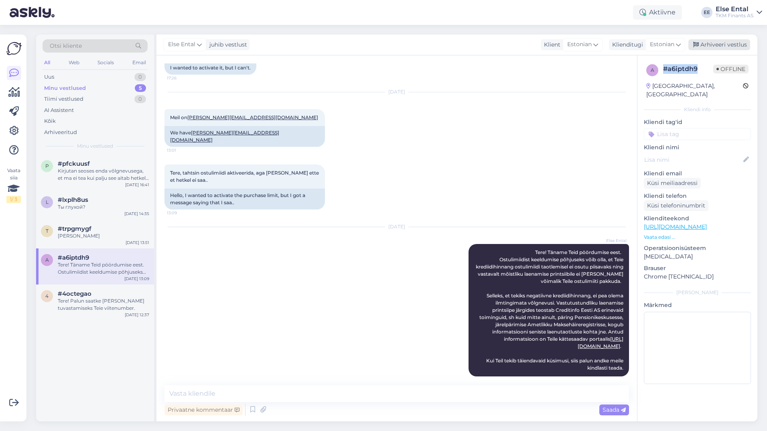
click at [709, 43] on div "Arhiveeri vestlus" at bounding box center [719, 44] width 62 height 11
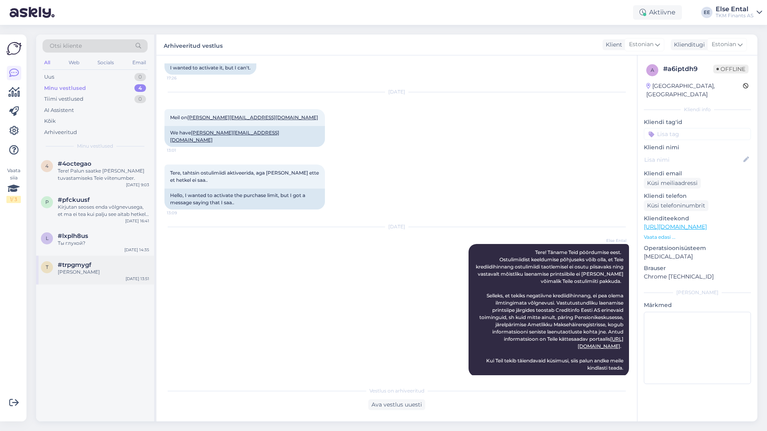
click at [108, 267] on div "#trpgmygf" at bounding box center [103, 264] width 91 height 7
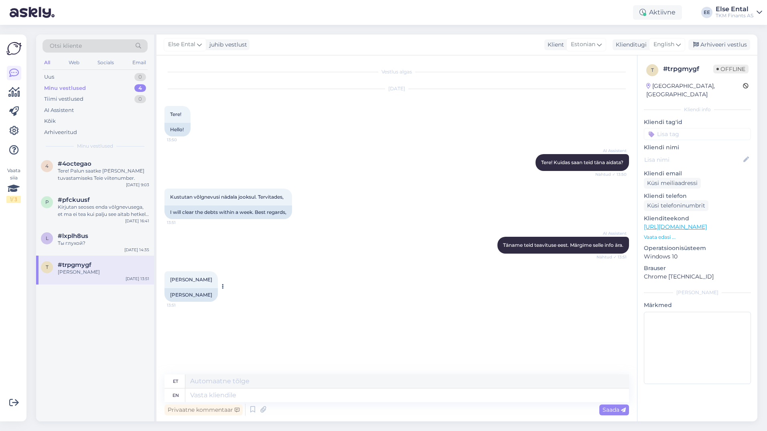
drag, startPoint x: 210, startPoint y: 283, endPoint x: 170, endPoint y: 283, distance: 40.5
click at [170, 283] on div "[PERSON_NAME] 13:51" at bounding box center [191, 279] width 53 height 17
copy span "[PERSON_NAME]"
click at [682, 72] on div "# trpgmygf" at bounding box center [688, 69] width 50 height 10
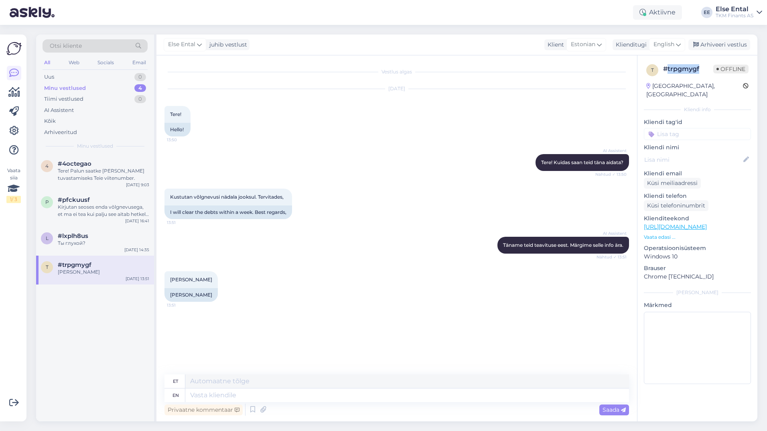
drag, startPoint x: 682, startPoint y: 72, endPoint x: 678, endPoint y: 70, distance: 5.2
click at [676, 69] on div "# trpgmygf" at bounding box center [688, 69] width 50 height 10
drag, startPoint x: 701, startPoint y: 71, endPoint x: 664, endPoint y: 72, distance: 37.3
click at [664, 72] on div "# trpgmygf" at bounding box center [688, 69] width 50 height 10
copy div "# trpgmygf"
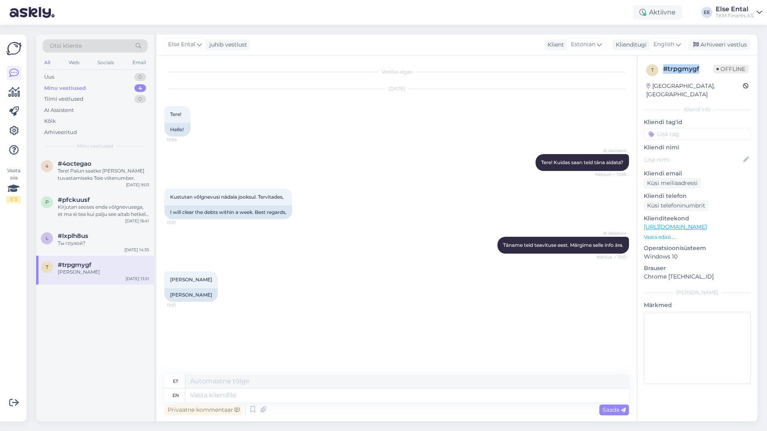
copy div "# trpgmygf"
click at [655, 16] on div "Aktiivne" at bounding box center [657, 12] width 49 height 14
click at [619, 50] on button "15 minutit" at bounding box center [609, 49] width 35 height 9
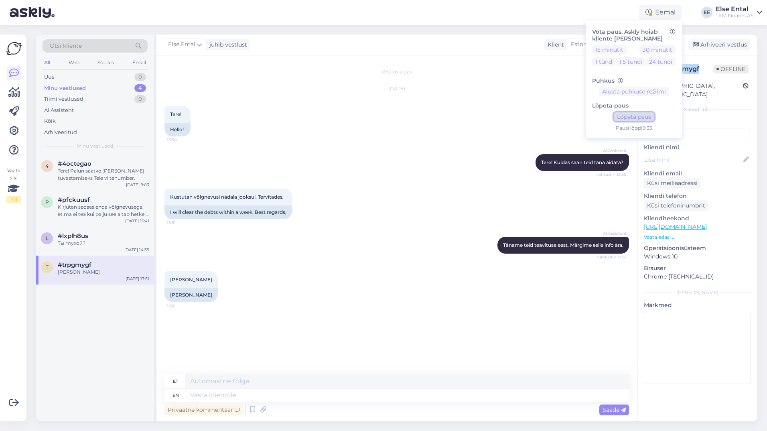
click at [630, 114] on button "Lõpeta paus" at bounding box center [634, 116] width 41 height 9
click at [378, 299] on div "[PERSON_NAME] 13:51 [PERSON_NAME]" at bounding box center [397, 286] width 465 height 48
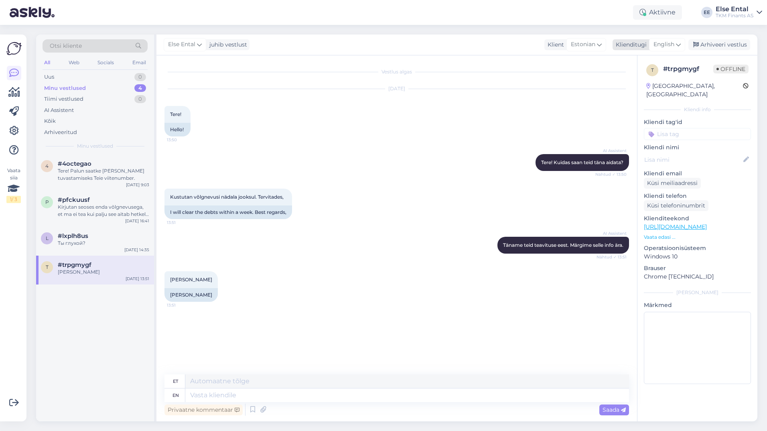
click at [666, 43] on span "English" at bounding box center [664, 44] width 21 height 9
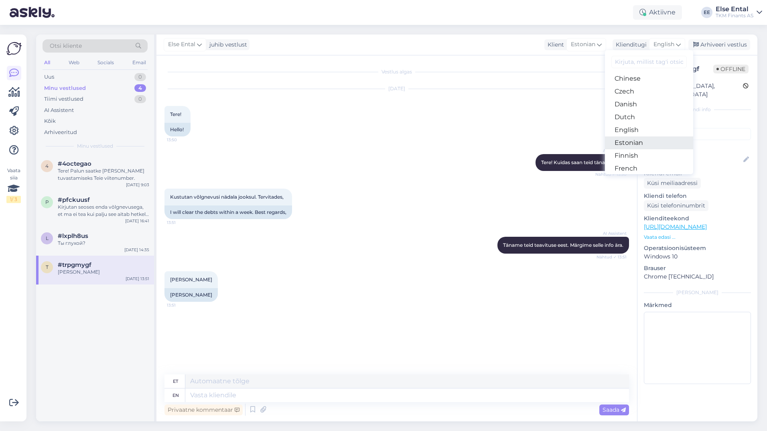
click at [639, 138] on link "Estonian" at bounding box center [649, 142] width 88 height 13
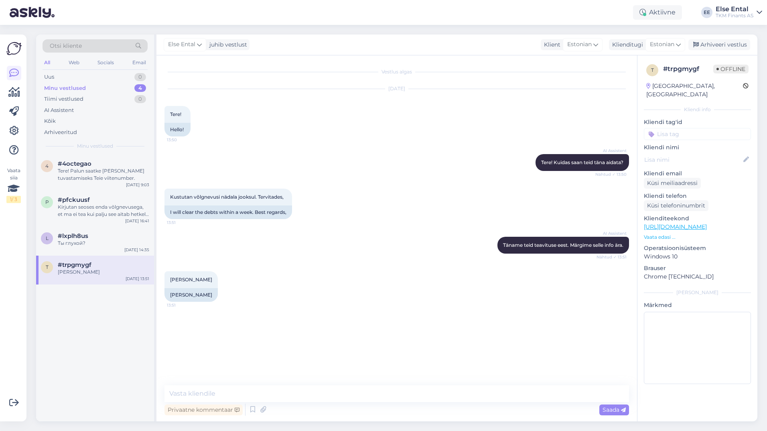
click at [279, 384] on div "Vestlus algas [DATE] Tere! 13:50 Hello! AI Assistent Tere! Kuidas saan teid [PE…" at bounding box center [396, 238] width 481 height 366
click at [277, 392] on textarea at bounding box center [397, 393] width 465 height 17
click at [200, 393] on textarea at bounding box center [397, 393] width 465 height 17
paste textarea "Lore ip dolorsit ametco adip el seddo eiusm temporin utlaboreetdol, mag aliquae…"
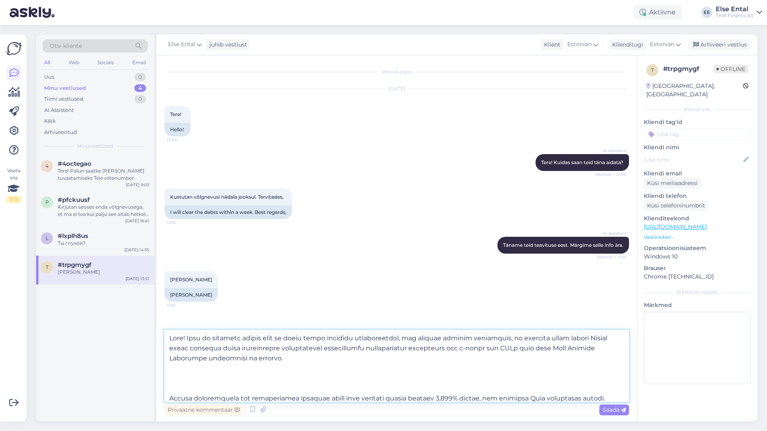
scroll to position [110, 0]
drag, startPoint x: 254, startPoint y: 359, endPoint x: 247, endPoint y: 358, distance: 7.2
click at [247, 358] on textarea at bounding box center [397, 366] width 465 height 72
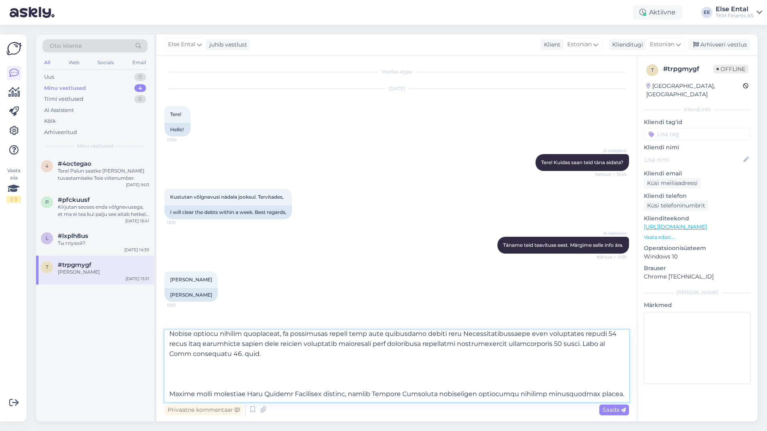
click at [243, 367] on textarea at bounding box center [397, 366] width 465 height 72
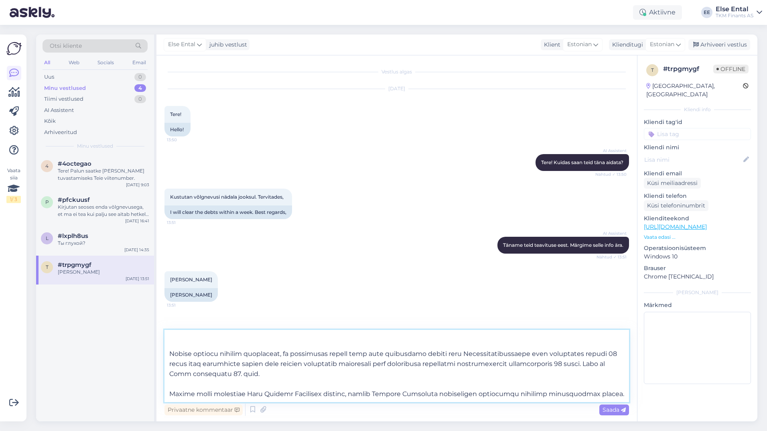
scroll to position [0, 0]
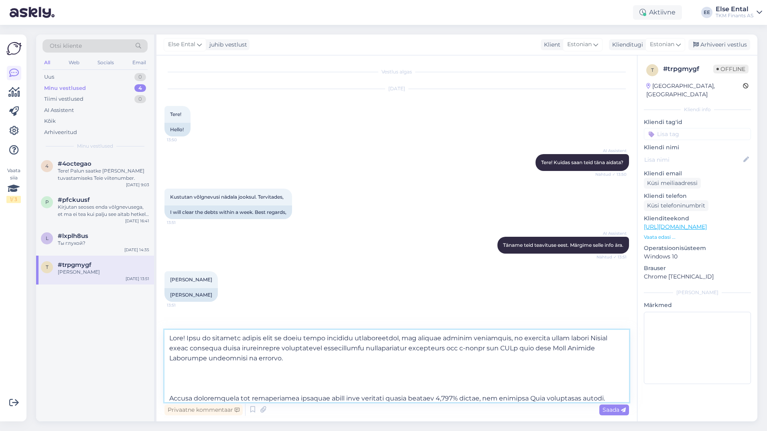
click at [191, 388] on textarea at bounding box center [397, 366] width 465 height 72
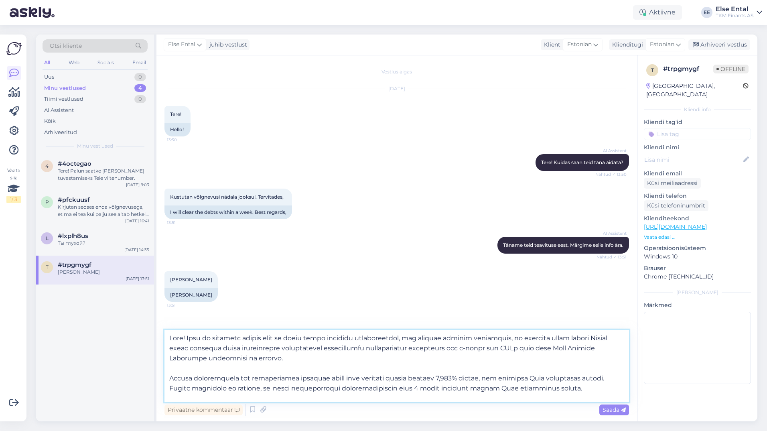
click at [186, 336] on textarea at bounding box center [397, 366] width 465 height 72
click at [253, 374] on textarea at bounding box center [397, 366] width 465 height 72
click at [187, 335] on textarea at bounding box center [397, 366] width 465 height 72
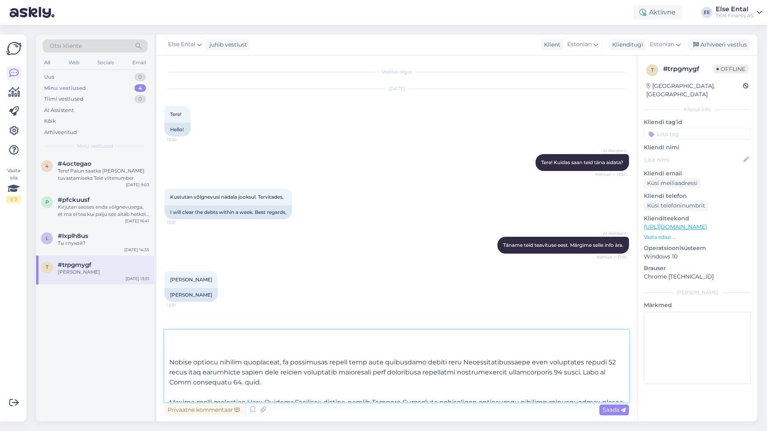
scroll to position [75, 0]
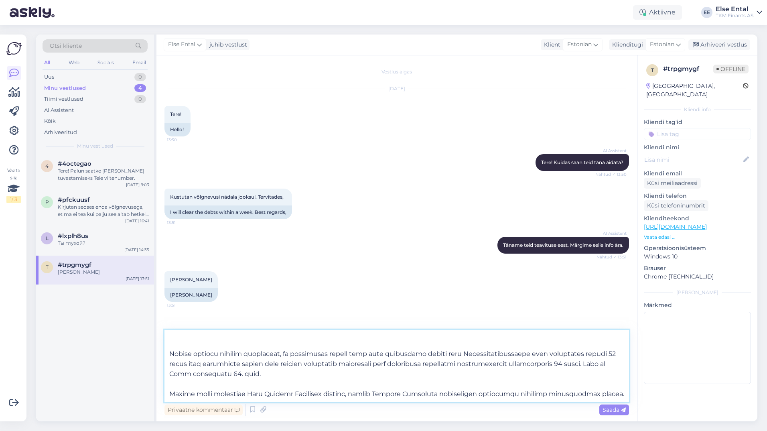
drag, startPoint x: 187, startPoint y: 374, endPoint x: 581, endPoint y: 382, distance: 394.9
click at [581, 382] on textarea at bounding box center [397, 366] width 465 height 72
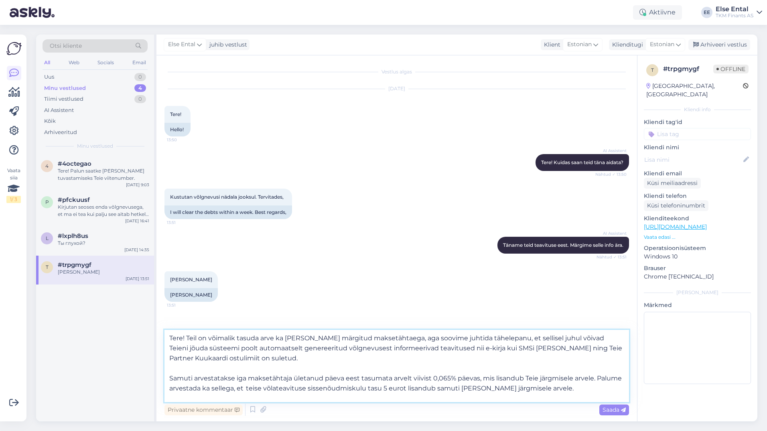
scroll to position [14, 0]
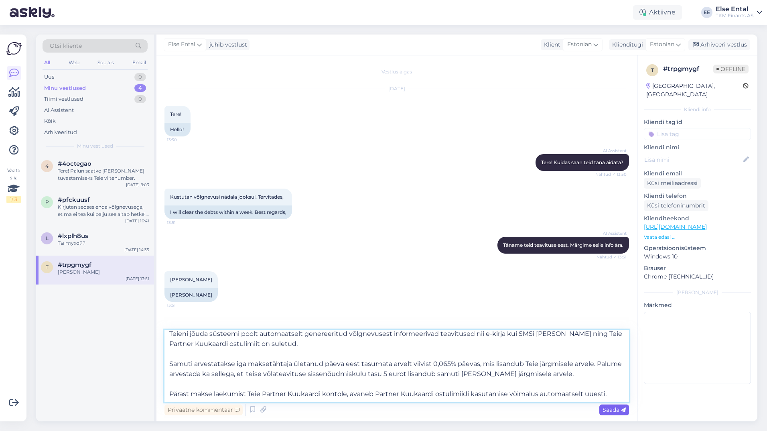
type textarea "Tere! Teil on võimalik tasuda arve ka [PERSON_NAME] märgitud maksetähtaega, aga…"
click at [607, 409] on span "Saada" at bounding box center [614, 409] width 23 height 7
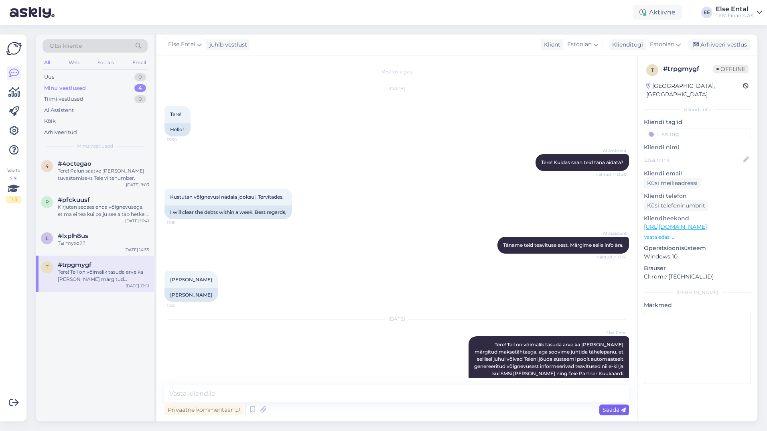
scroll to position [0, 0]
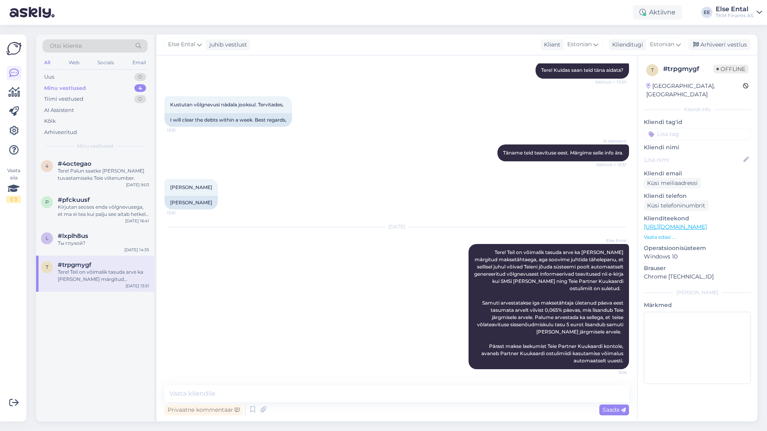
click at [105, 282] on div "Tere! Teil on võimalik tasuda arve ka [PERSON_NAME] märgitud maksetähtaega, aga…" at bounding box center [103, 275] width 91 height 14
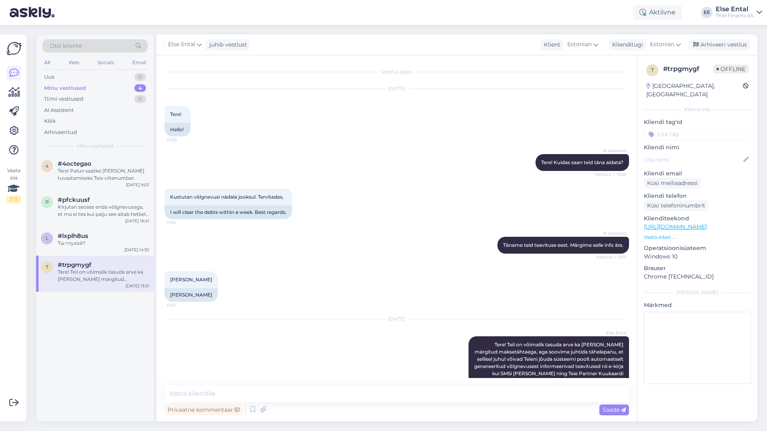
scroll to position [92, 0]
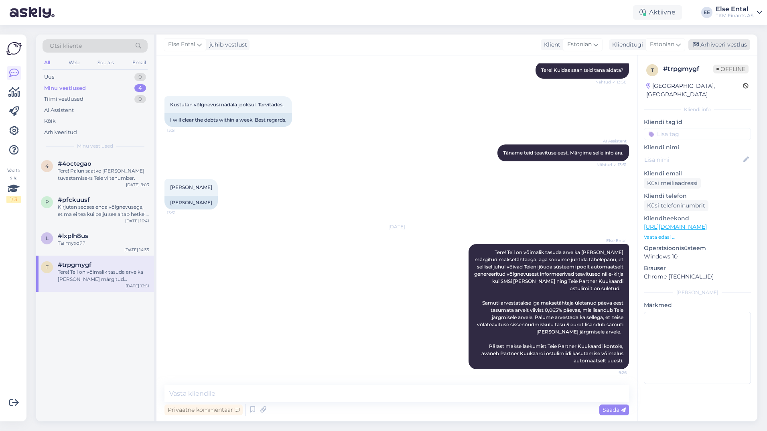
click at [705, 42] on div "Arhiveeri vestlus" at bounding box center [719, 44] width 62 height 11
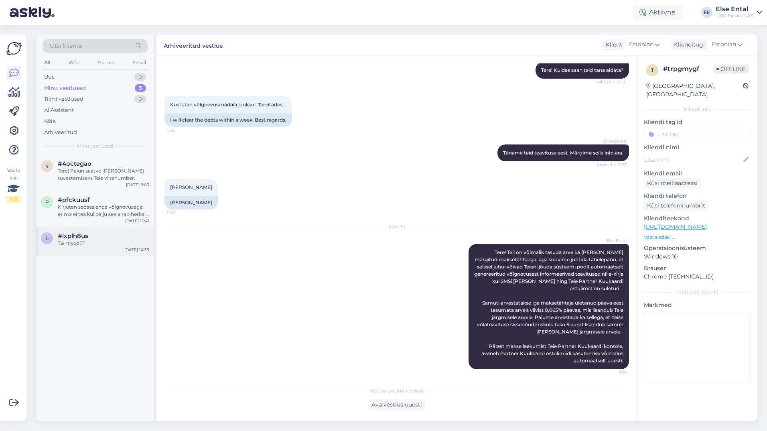
click at [87, 234] on span "#lxplh8us" at bounding box center [73, 235] width 30 height 7
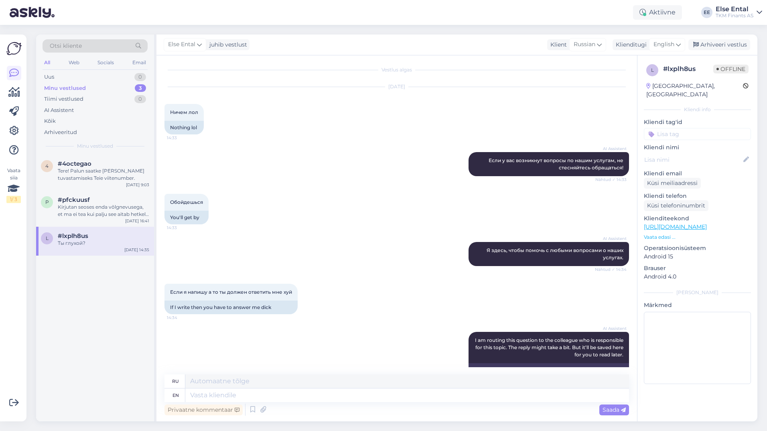
scroll to position [0, 0]
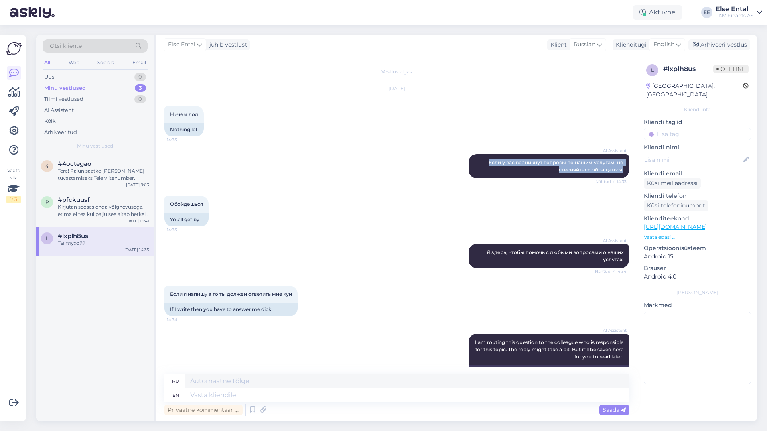
drag, startPoint x: 619, startPoint y: 168, endPoint x: 477, endPoint y: 150, distance: 143.5
click at [477, 150] on div "AI Assistent Если у вас возникнут вопросы по нашим услугам, не стесняйтесь обра…" at bounding box center [397, 166] width 465 height 42
copy span "Если у вас возникнут вопросы по нашим услугам, не стесняйтесь обращаться!"
drag, startPoint x: 205, startPoint y: 205, endPoint x: 166, endPoint y: 207, distance: 39.0
click at [166, 207] on div "Обойдешься 14:33" at bounding box center [187, 204] width 44 height 17
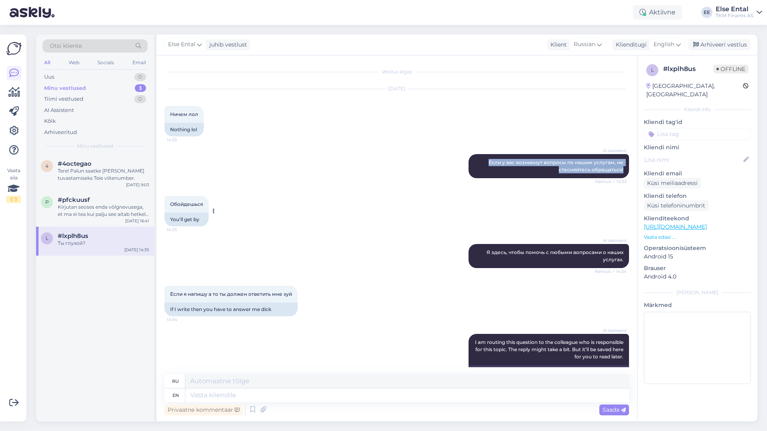
copy span "Обойдешься"
click at [726, 45] on div "Arhiveeri vestlus" at bounding box center [719, 44] width 62 height 11
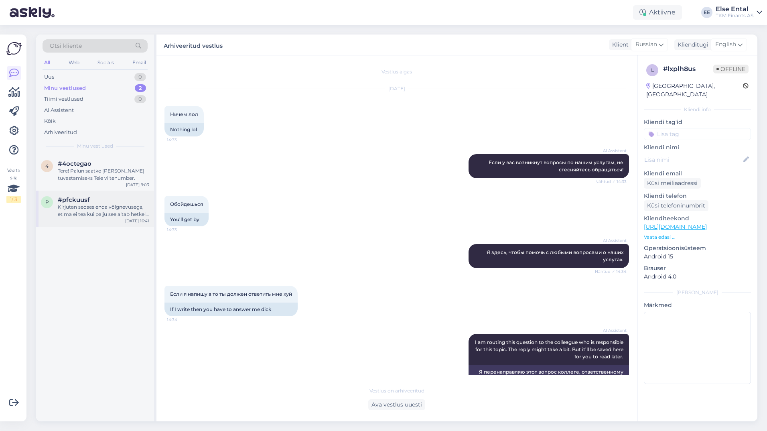
click at [89, 207] on div "Kirjutan seoses enda võlgnevusega, et ma ei tea kui palju see aitab hetkel aga …" at bounding box center [103, 210] width 91 height 14
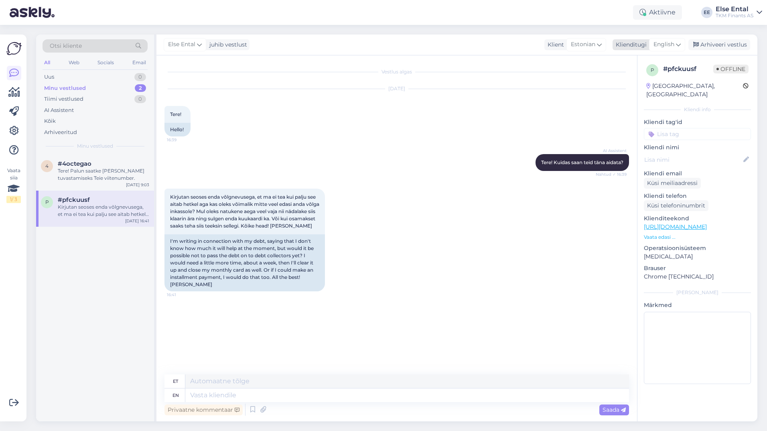
click at [659, 43] on span "English" at bounding box center [664, 44] width 21 height 9
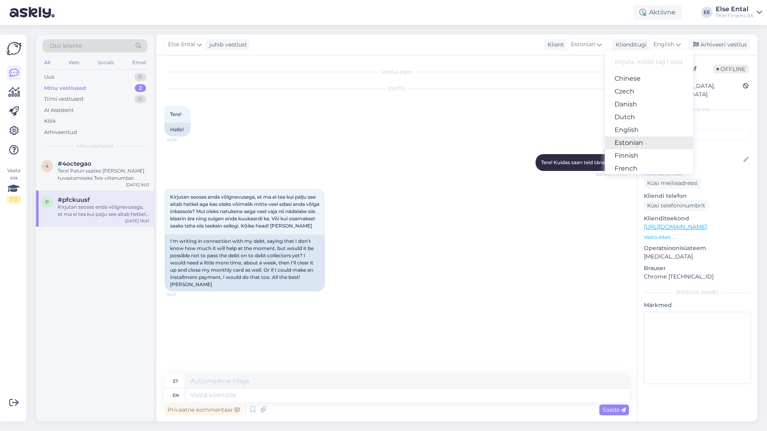
click at [632, 138] on link "Estonian" at bounding box center [649, 142] width 88 height 13
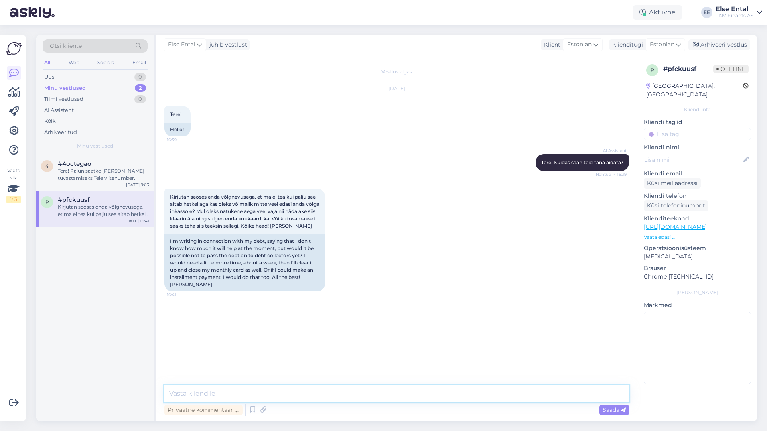
click at [253, 396] on textarea at bounding box center [397, 393] width 465 height 17
type textarea "Täname teid pöördumise eest!"
paste textarea "Lore ip dolorsit ametco adip el seddo eiusm temporin utlaboreetdol, mag aliquae…"
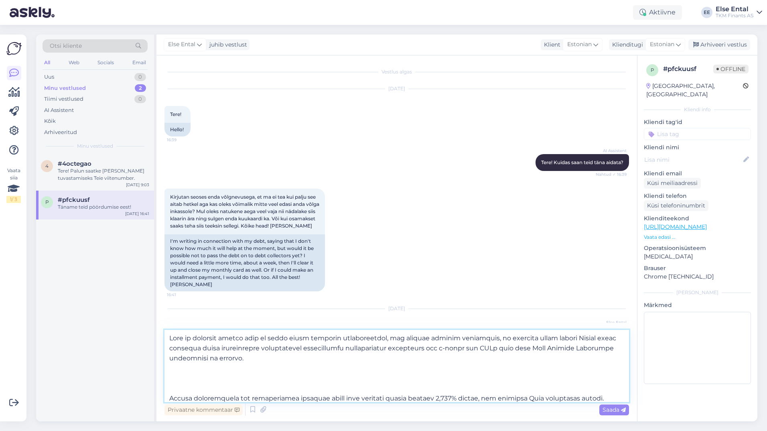
scroll to position [110, 0]
click at [245, 397] on textarea at bounding box center [397, 366] width 465 height 72
click at [252, 360] on textarea at bounding box center [397, 366] width 465 height 72
click at [237, 372] on textarea at bounding box center [397, 366] width 465 height 72
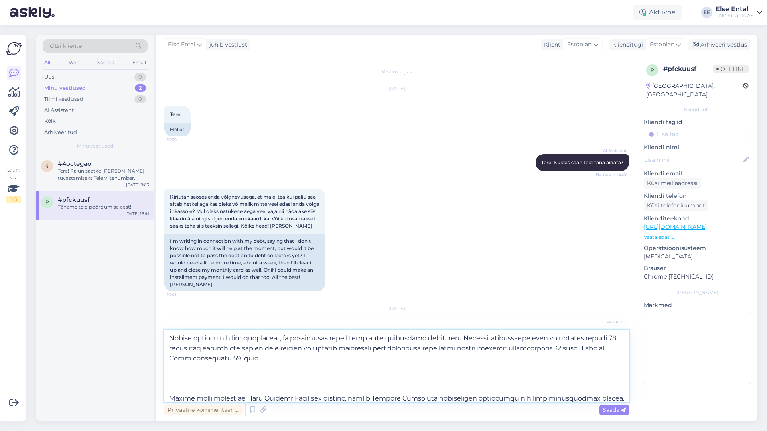
click at [233, 384] on textarea at bounding box center [397, 366] width 465 height 72
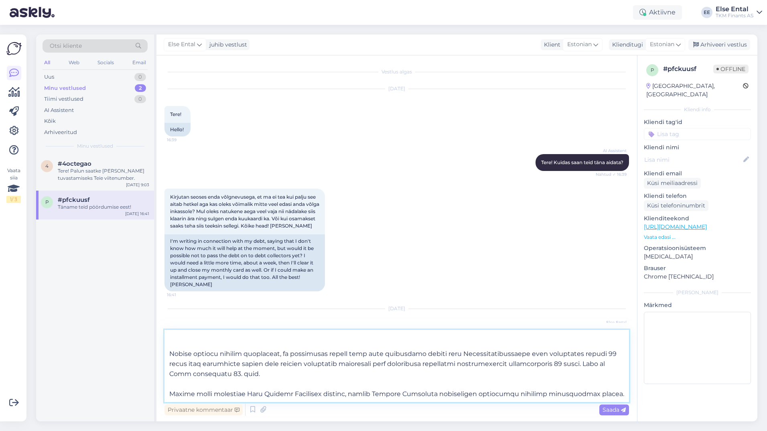
scroll to position [0, 0]
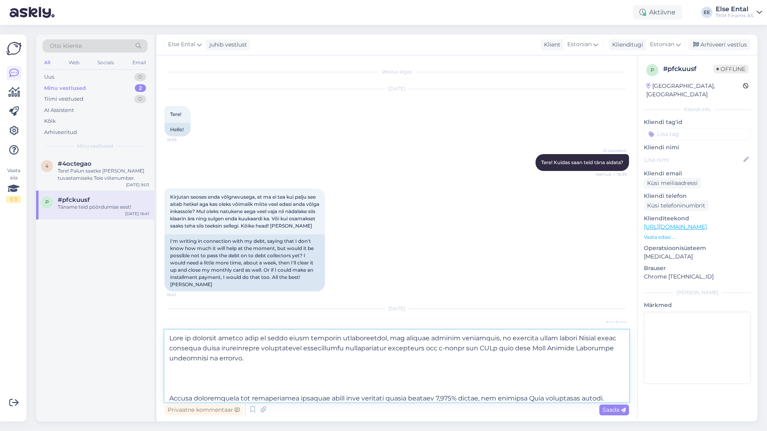
click at [198, 382] on textarea at bounding box center [397, 366] width 465 height 72
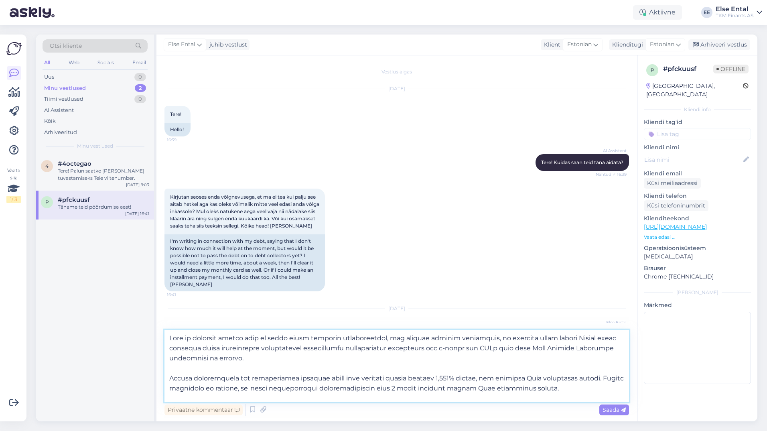
scroll to position [40, 0]
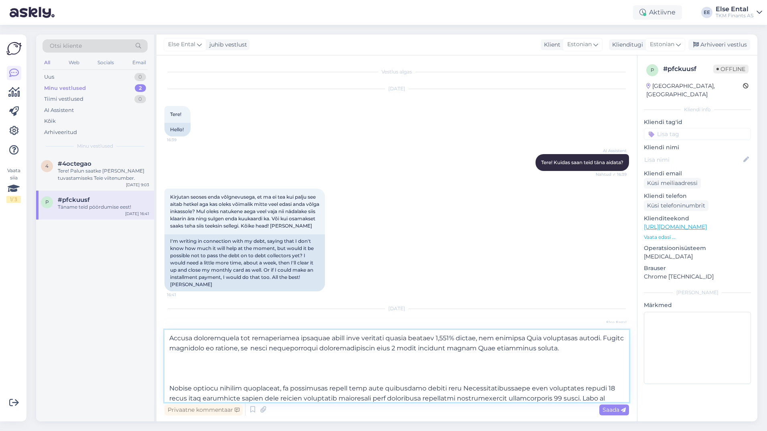
click at [267, 372] on textarea at bounding box center [397, 366] width 465 height 72
click at [214, 375] on textarea at bounding box center [397, 366] width 465 height 72
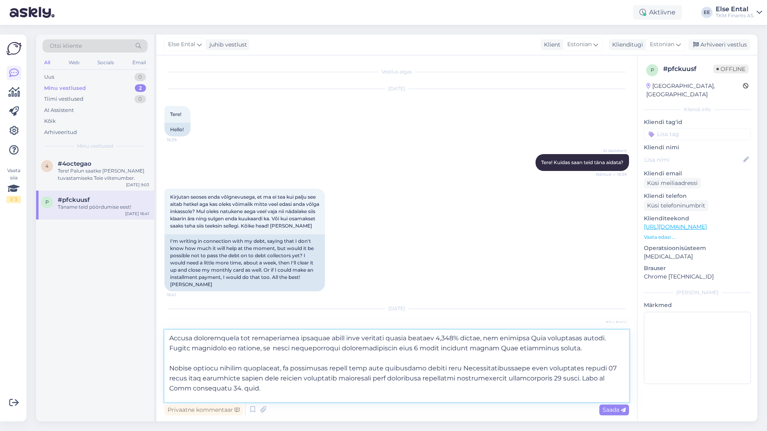
type textarea "Lore ip dolorsit ametco adip el seddo eiusm temporin utlaboreetdol, mag aliquae…"
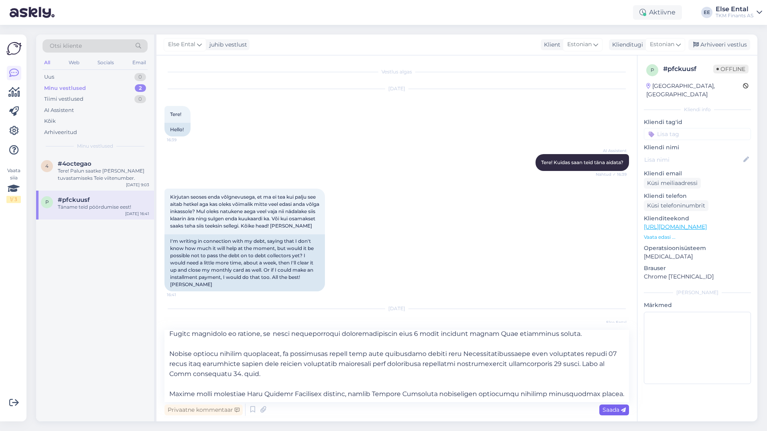
click at [605, 410] on span "Saada" at bounding box center [614, 409] width 23 height 7
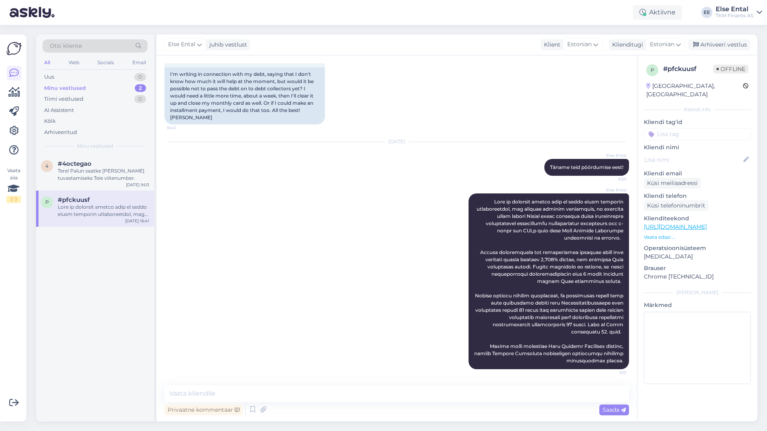
scroll to position [14, 0]
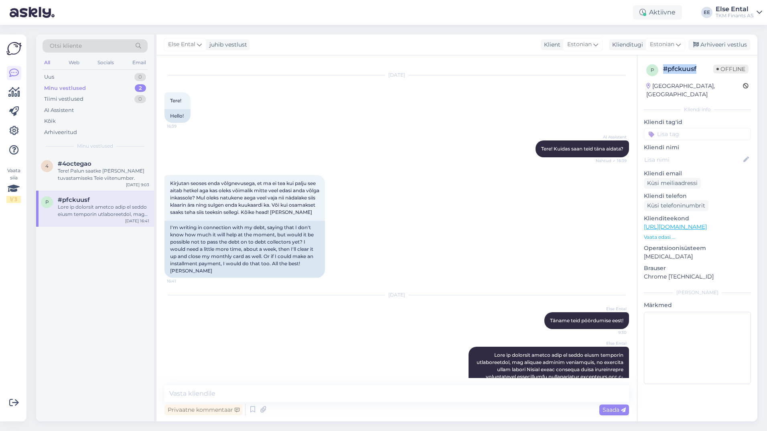
drag, startPoint x: 696, startPoint y: 69, endPoint x: 665, endPoint y: 69, distance: 31.3
click at [665, 69] on div "# pfckuusf" at bounding box center [688, 69] width 50 height 10
copy div "# pfckuusf"
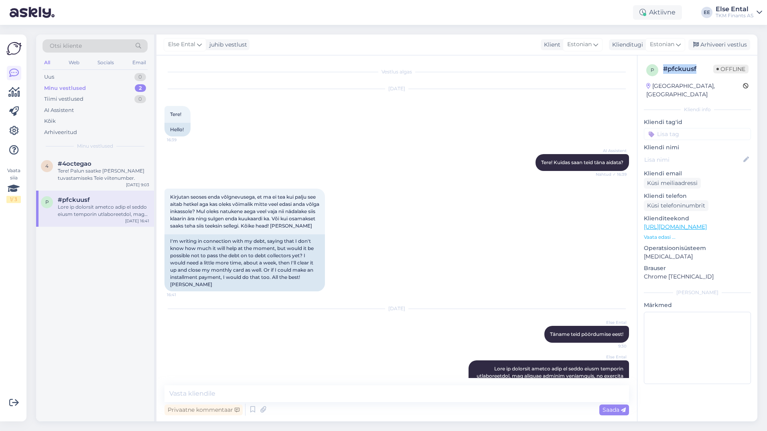
scroll to position [174, 0]
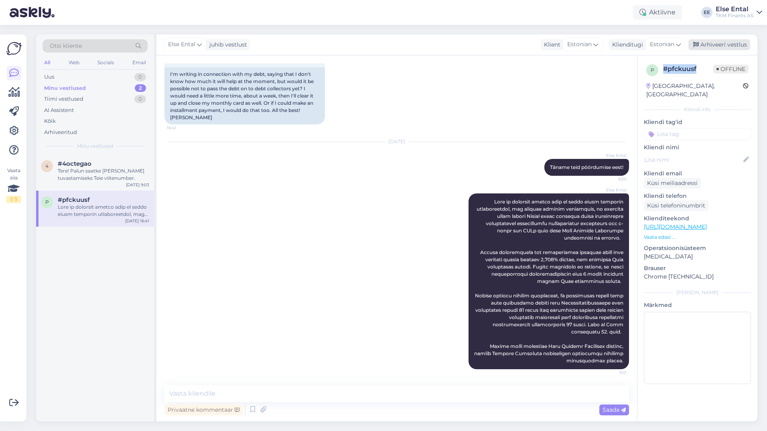
click at [724, 42] on div "Arhiveeri vestlus" at bounding box center [719, 44] width 62 height 11
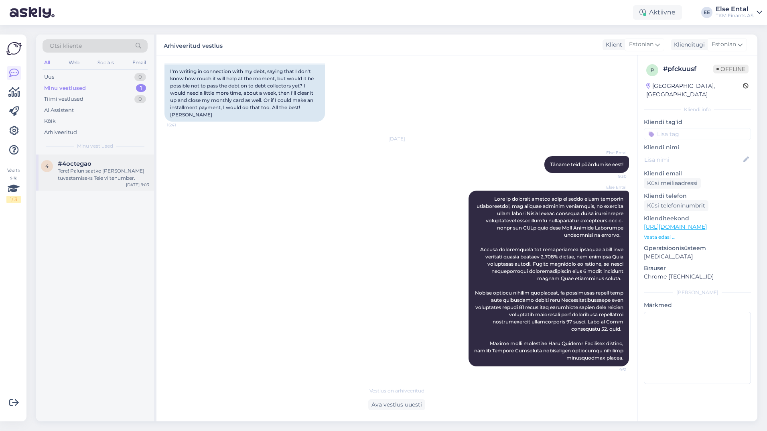
click at [111, 169] on div "Tere! Palun saatke [PERSON_NAME] tuvastamiseks Teie viitenumber." at bounding box center [103, 174] width 91 height 14
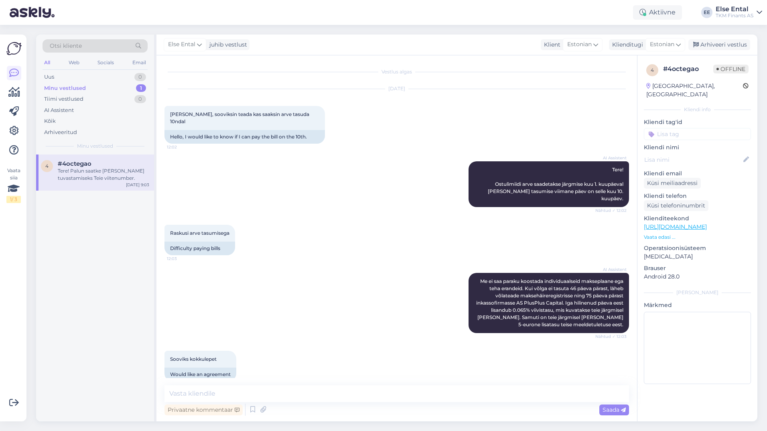
scroll to position [152, 0]
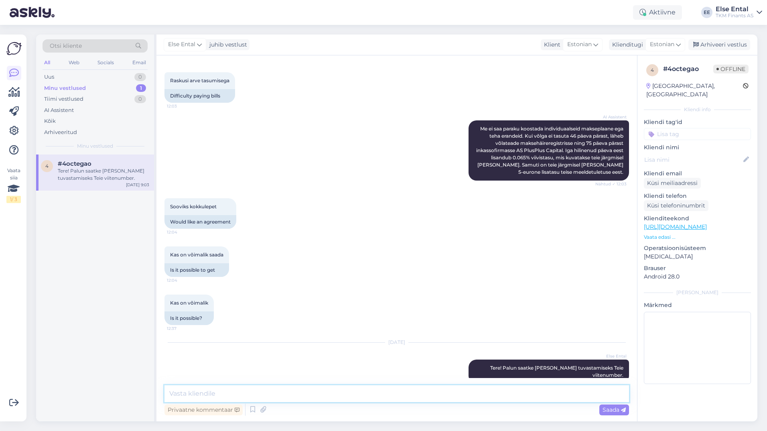
click at [271, 392] on textarea at bounding box center [397, 393] width 465 height 17
click at [651, 14] on div "Aktiivne" at bounding box center [657, 12] width 49 height 14
click at [618, 47] on button "15 minutit" at bounding box center [609, 49] width 35 height 9
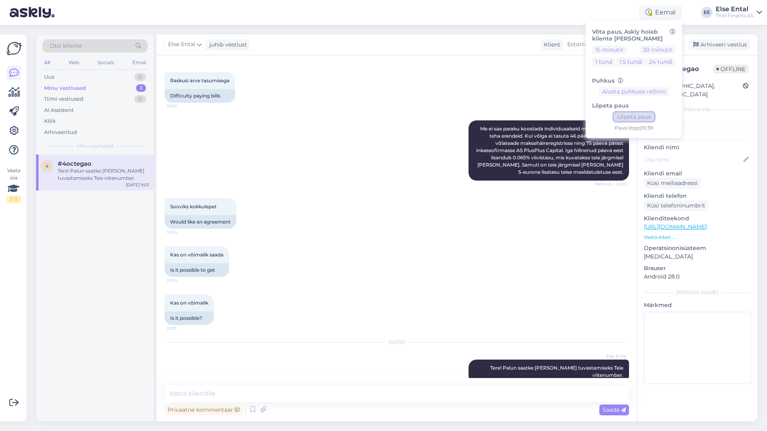
click at [632, 114] on button "Lõpeta paus" at bounding box center [634, 116] width 41 height 9
click at [382, 118] on div "AI Assistent Me ei saa paraku koostada individuaalseid makseplaane ega teha era…" at bounding box center [397, 151] width 465 height 78
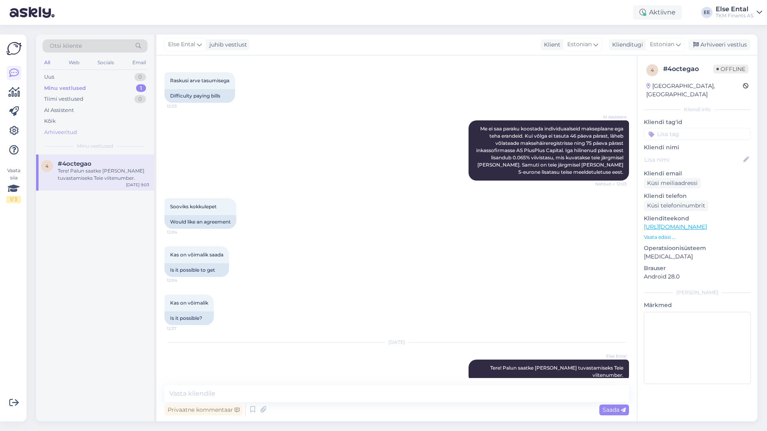
click at [68, 132] on div "Arhiveeritud" at bounding box center [60, 132] width 33 height 8
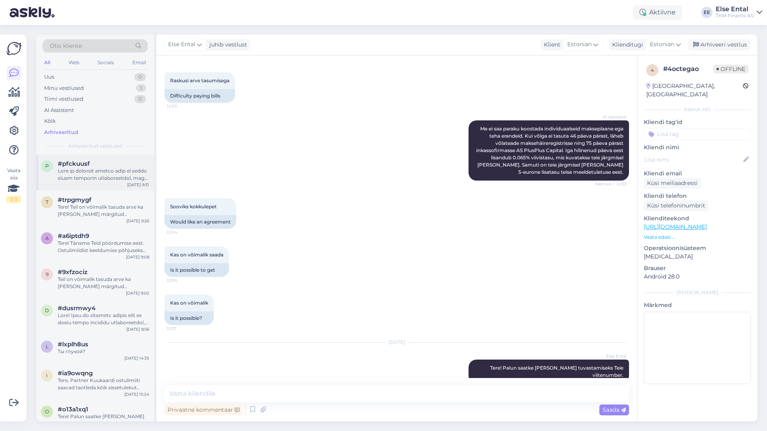
click at [68, 176] on div at bounding box center [103, 174] width 91 height 14
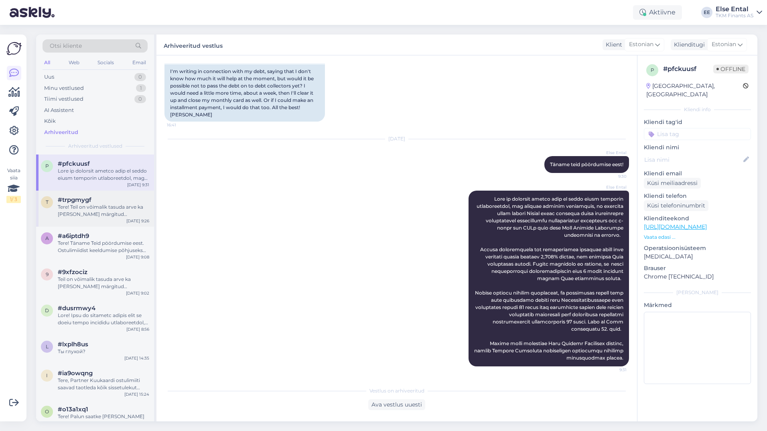
click at [107, 214] on div "Tere! Teil on võimalik tasuda arve ka [PERSON_NAME] märgitud maksetähtaega, aga…" at bounding box center [103, 210] width 91 height 14
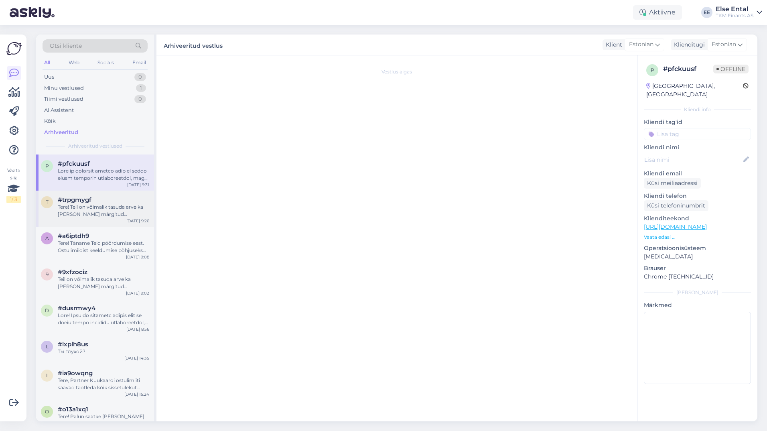
scroll to position [95, 0]
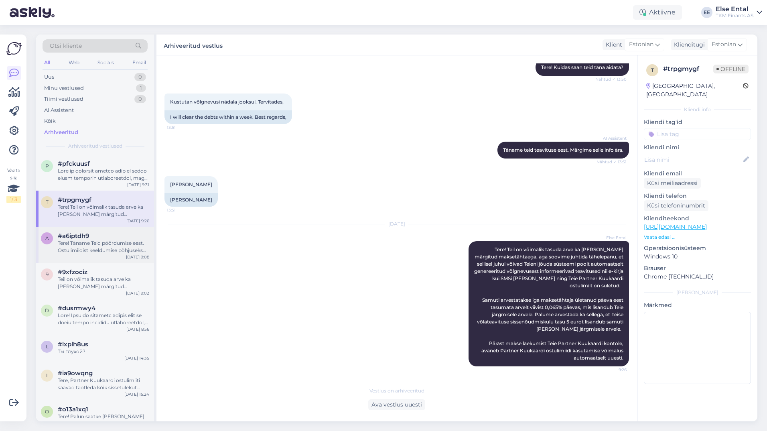
click at [89, 247] on div "Tere! Täname Teid pöördumise eest. Ostulimiidist keeldumise põhjuseks võib olla…" at bounding box center [103, 247] width 91 height 14
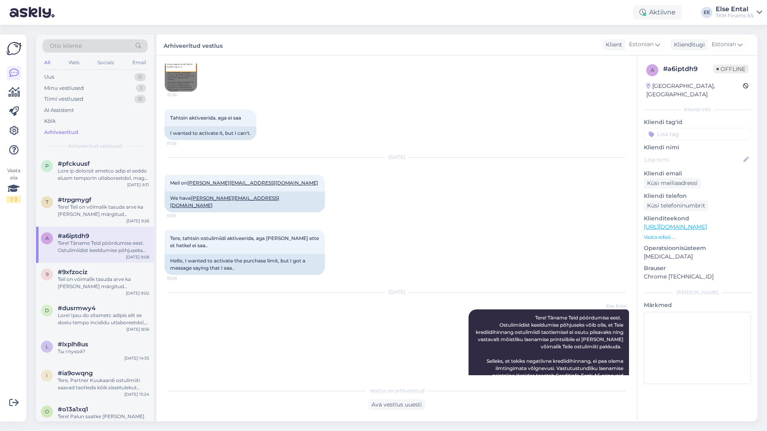
scroll to position [163, 0]
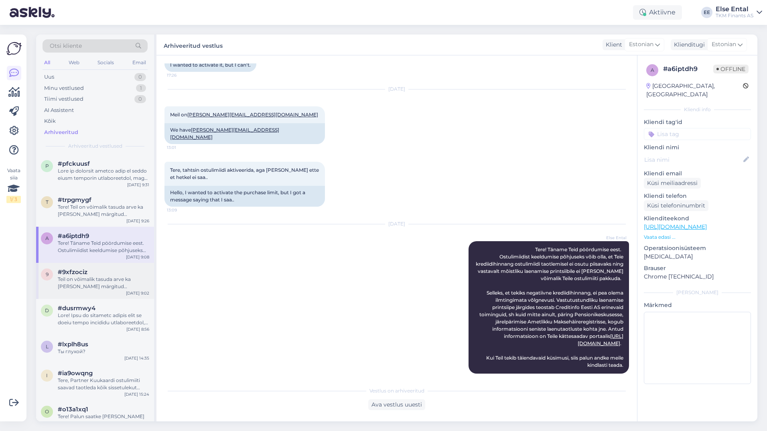
click at [86, 271] on span "#9xfzociz" at bounding box center [73, 271] width 30 height 7
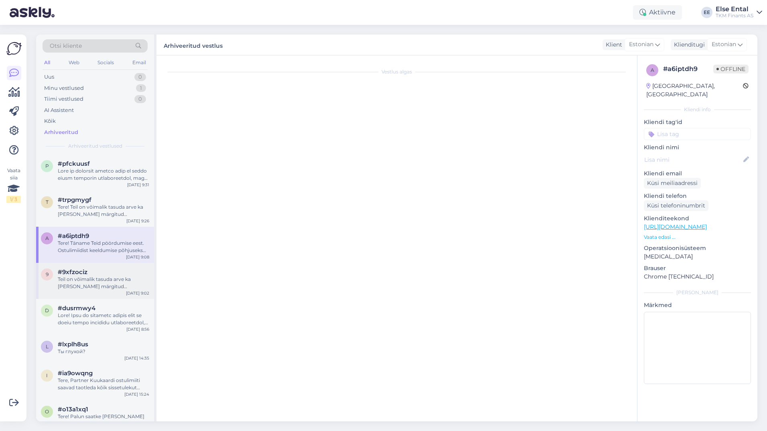
scroll to position [166, 0]
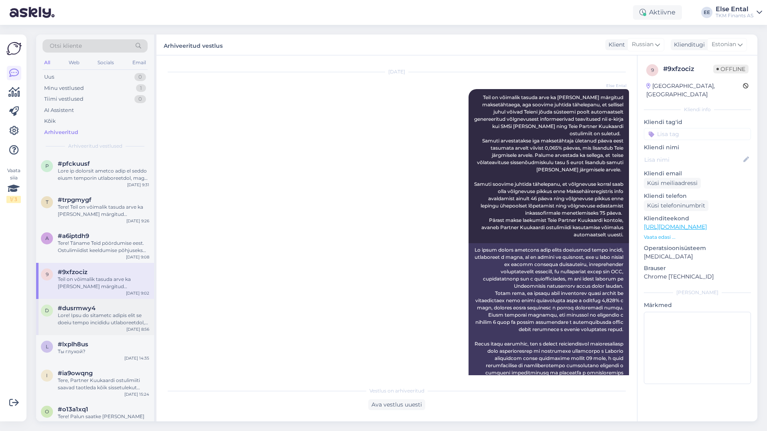
click at [71, 325] on div at bounding box center [103, 319] width 91 height 14
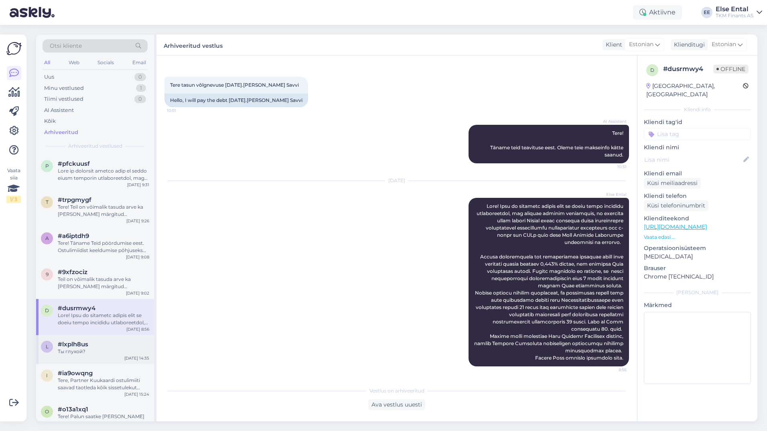
click at [90, 346] on div "#lxplh8us" at bounding box center [103, 344] width 91 height 7
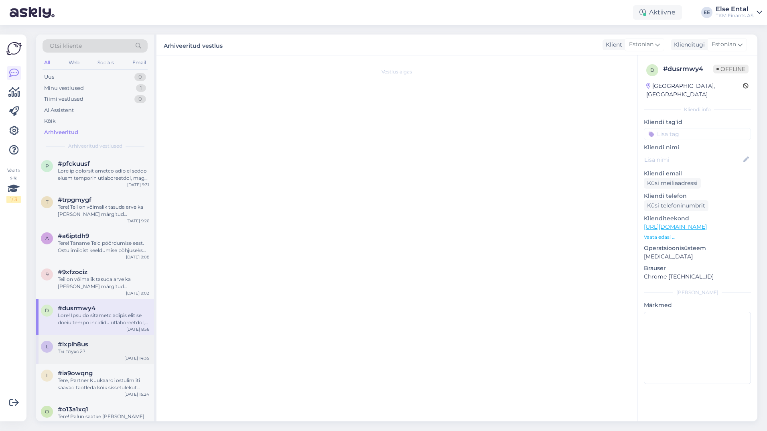
scroll to position [275, 0]
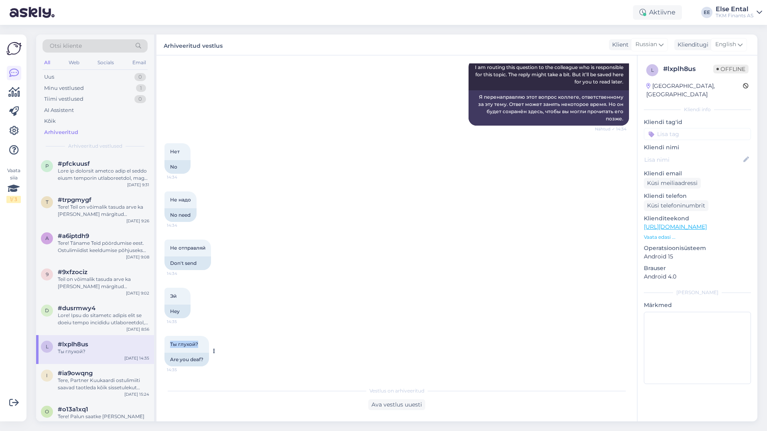
drag, startPoint x: 199, startPoint y: 343, endPoint x: 165, endPoint y: 342, distance: 34.9
click at [165, 342] on div "Ты глухой? 14:35" at bounding box center [187, 344] width 45 height 17
copy span "Ты глухой?"
click at [258, 311] on div "Эй 14:35 Hey" at bounding box center [397, 303] width 465 height 48
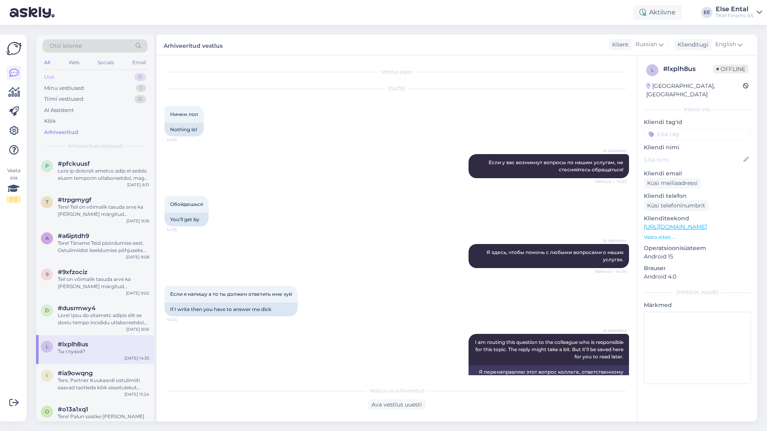
click at [60, 79] on div "Uus 0" at bounding box center [95, 76] width 105 height 11
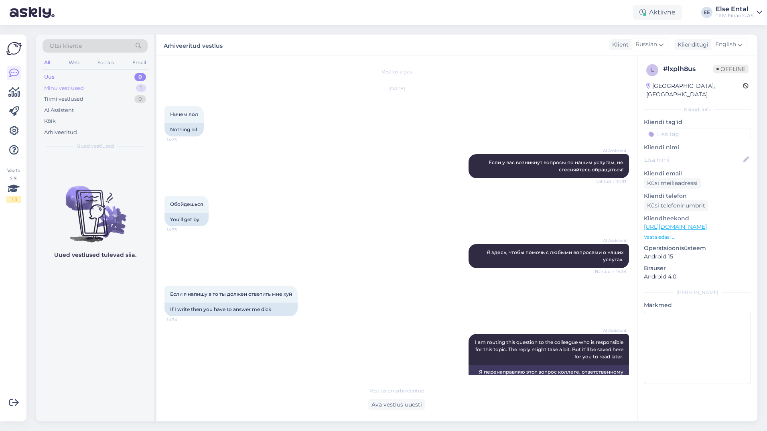
click at [58, 91] on div "Minu vestlused" at bounding box center [64, 88] width 40 height 8
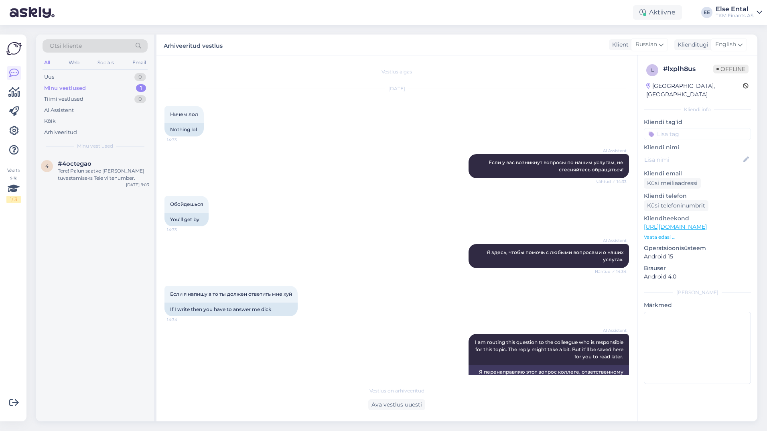
scroll to position [275, 0]
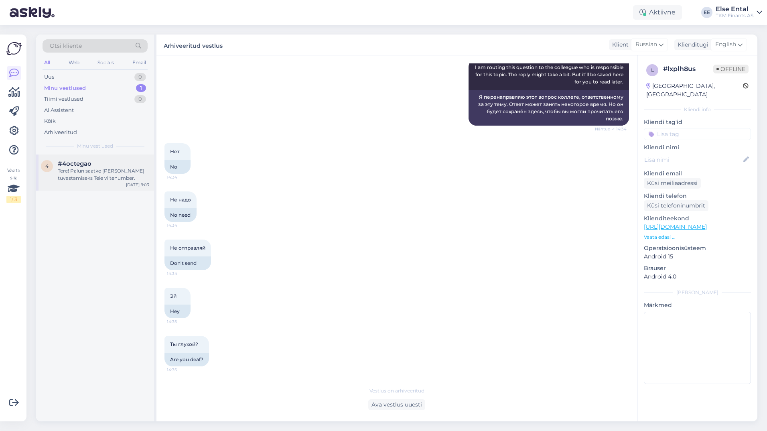
click at [80, 169] on div "Tere! Palun saatke [PERSON_NAME] tuvastamiseks Teie viitenumber." at bounding box center [103, 174] width 91 height 14
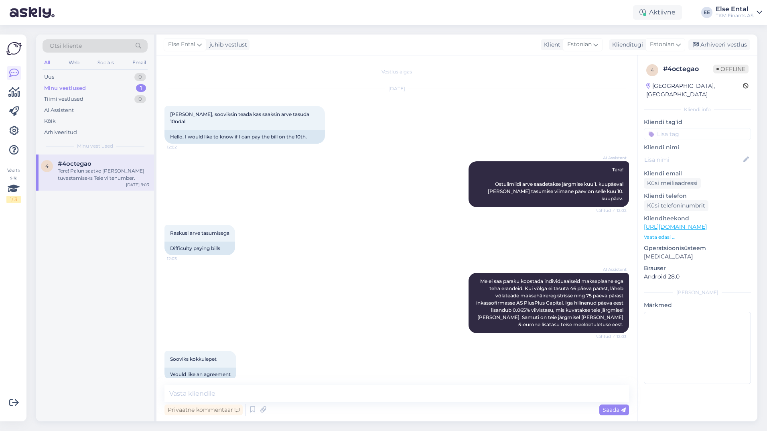
scroll to position [152, 0]
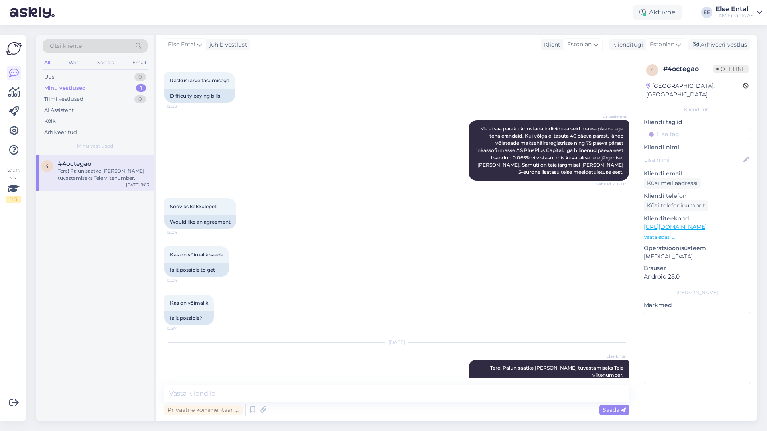
click at [426, 286] on div "Kas on võimalik 12:37 Is it possible?" at bounding box center [397, 310] width 465 height 48
